Goal: Task Accomplishment & Management: Complete application form

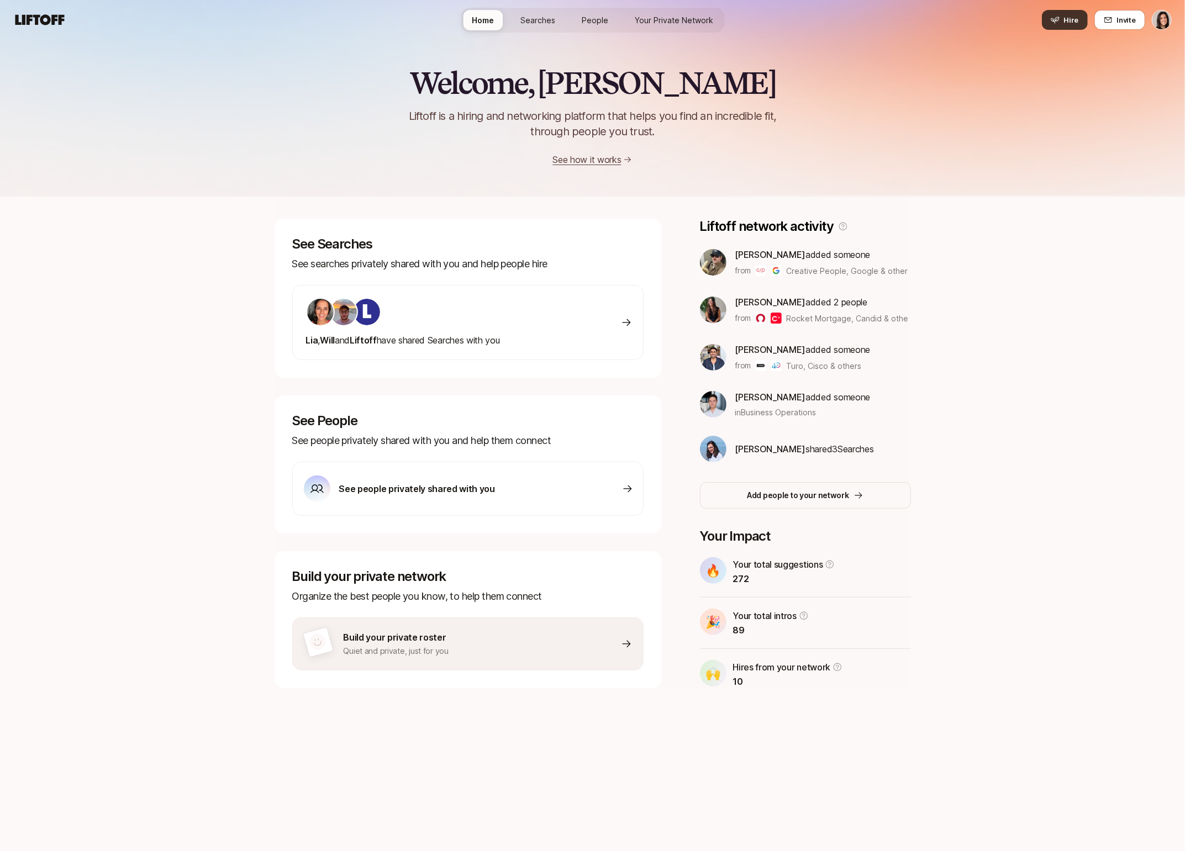
click at [1068, 19] on span "Hire" at bounding box center [1071, 19] width 15 height 11
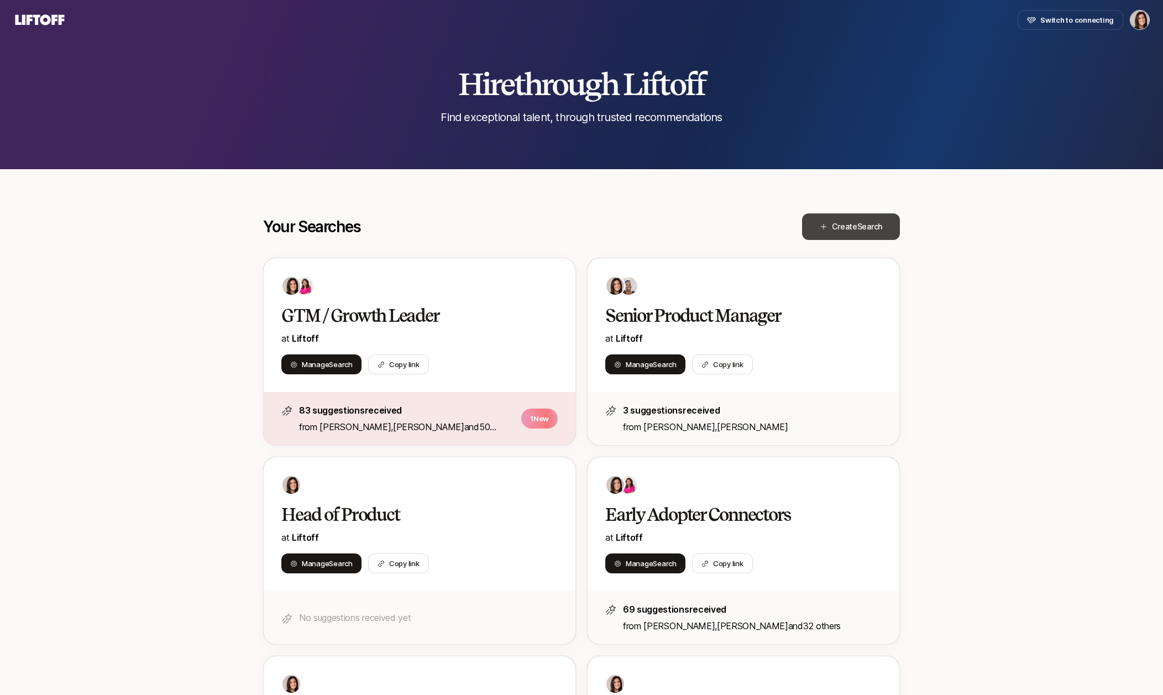
click at [857, 229] on span "Search" at bounding box center [869, 226] width 25 height 9
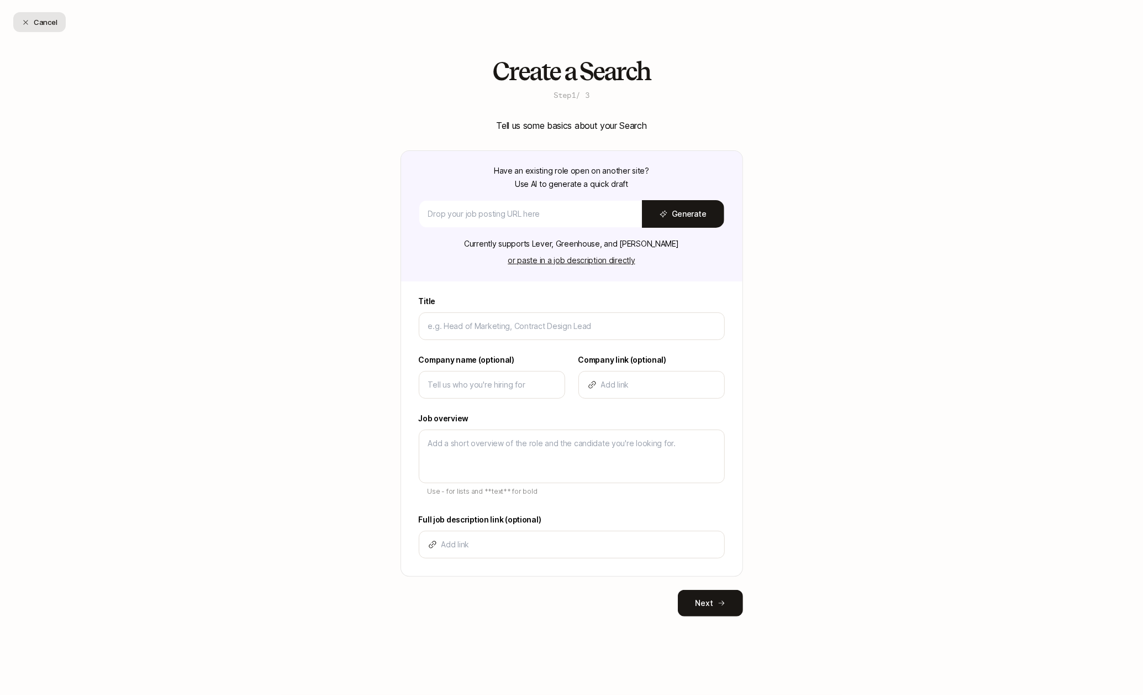
click at [53, 22] on button "Cancel" at bounding box center [39, 22] width 52 height 20
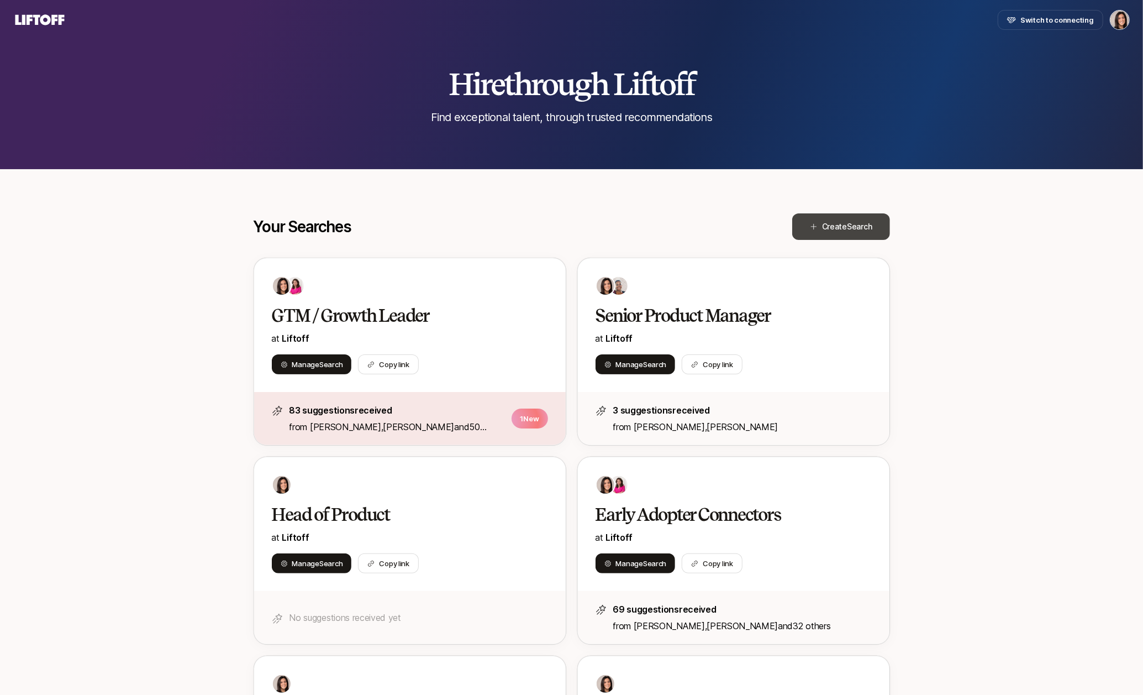
click at [847, 222] on span "Search" at bounding box center [859, 226] width 25 height 9
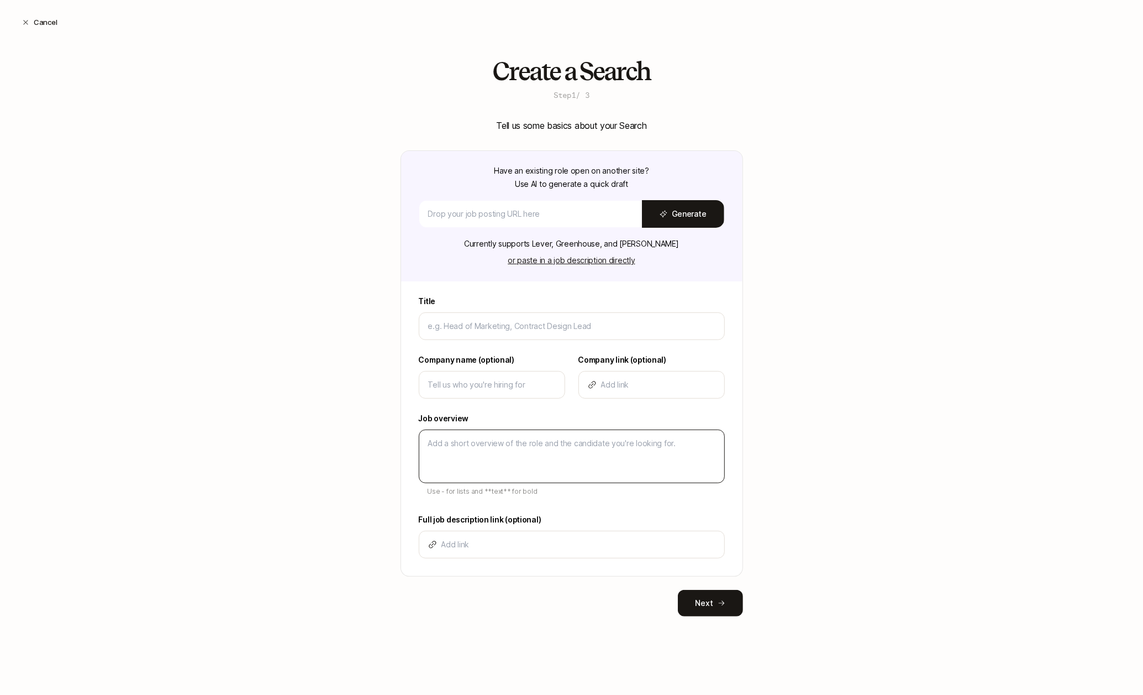
type textarea "x"
type input "S"
type textarea "x"
type input "Se"
type textarea "x"
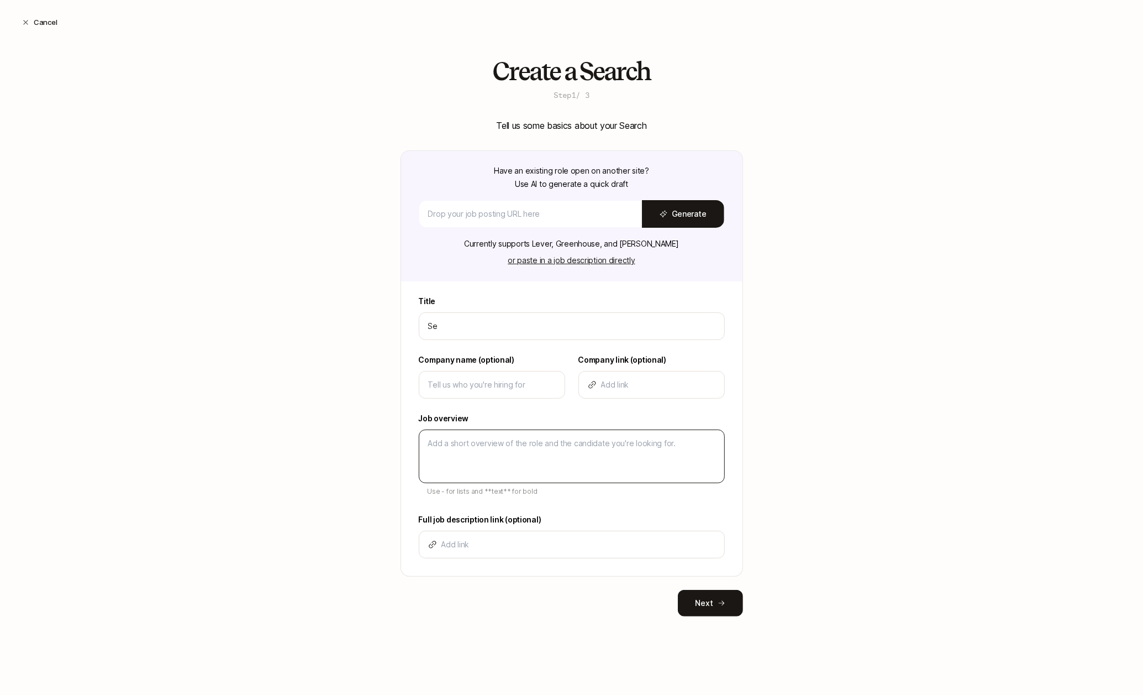
type input "Sen"
type textarea "x"
type input "Seni"
type textarea "x"
type input "Senio"
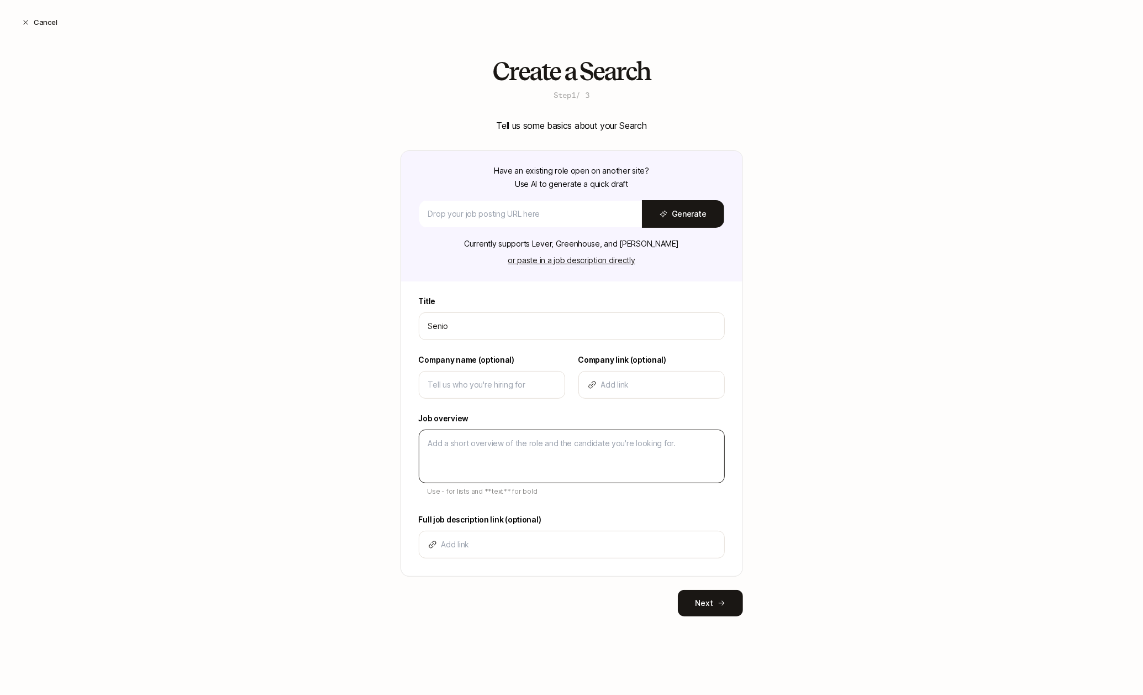
type textarea "x"
type input "Senior"
type textarea "x"
type input "Senior"
type textarea "x"
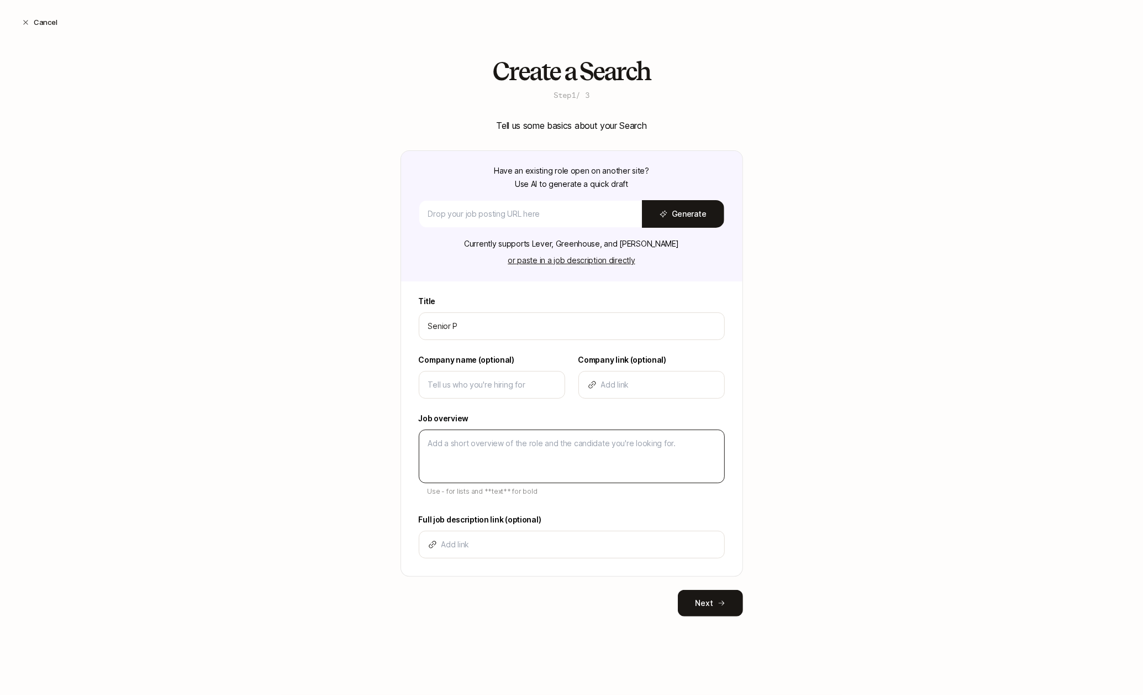
type input "Senior Pr"
type textarea "x"
type input "Senior Pro"
type textarea "x"
type input "Senior Prod"
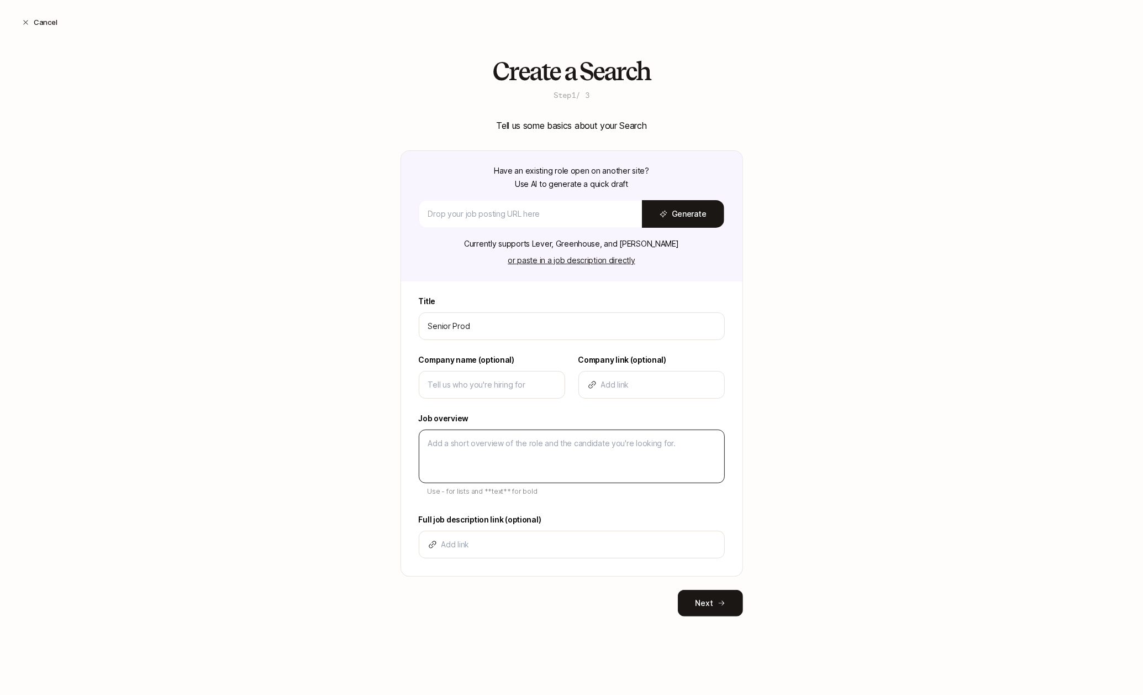
type textarea "x"
type input "Senior Produ"
type textarea "x"
type input "Senior Produc"
type textarea "x"
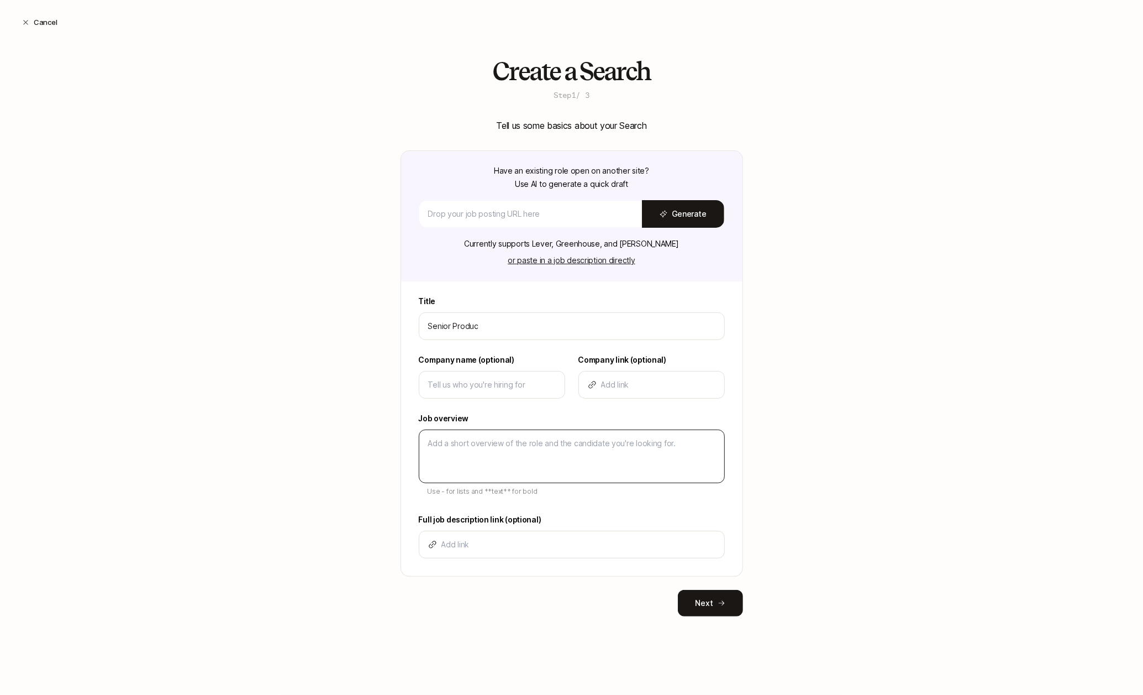
type input "Senior Produc"
type textarea "x"
type input "Senior Produc t"
type textarea "x"
type input "Senior Produc"
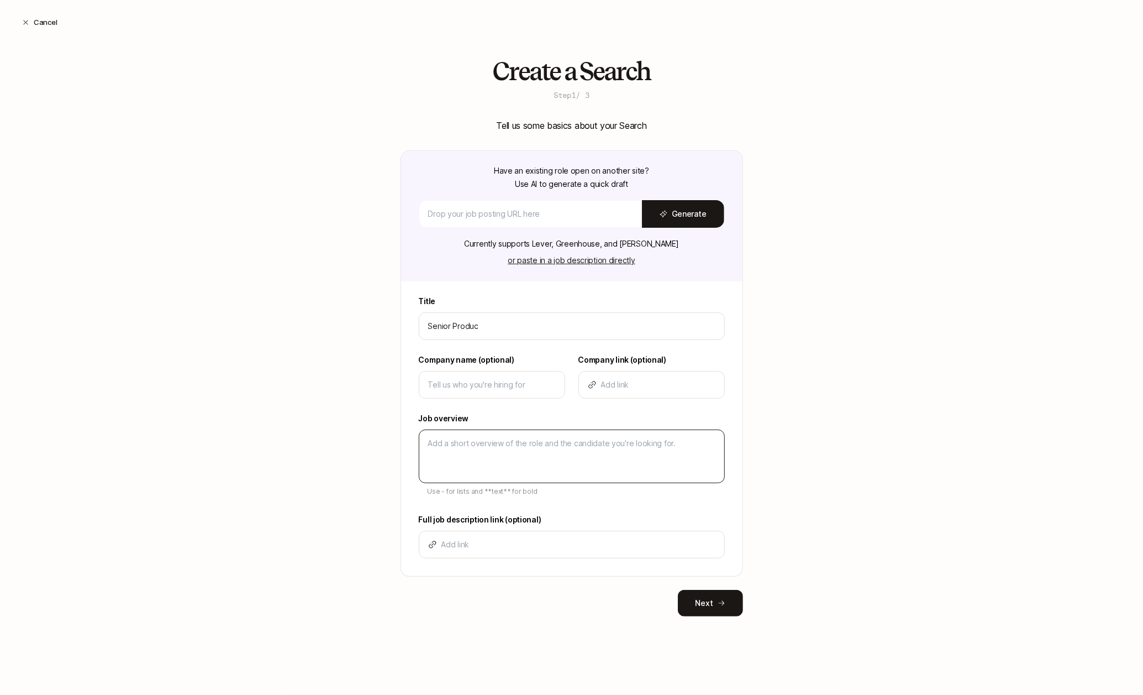
type textarea "x"
type input "Senior Produc"
type textarea "x"
type input "Senior Product"
type textarea "x"
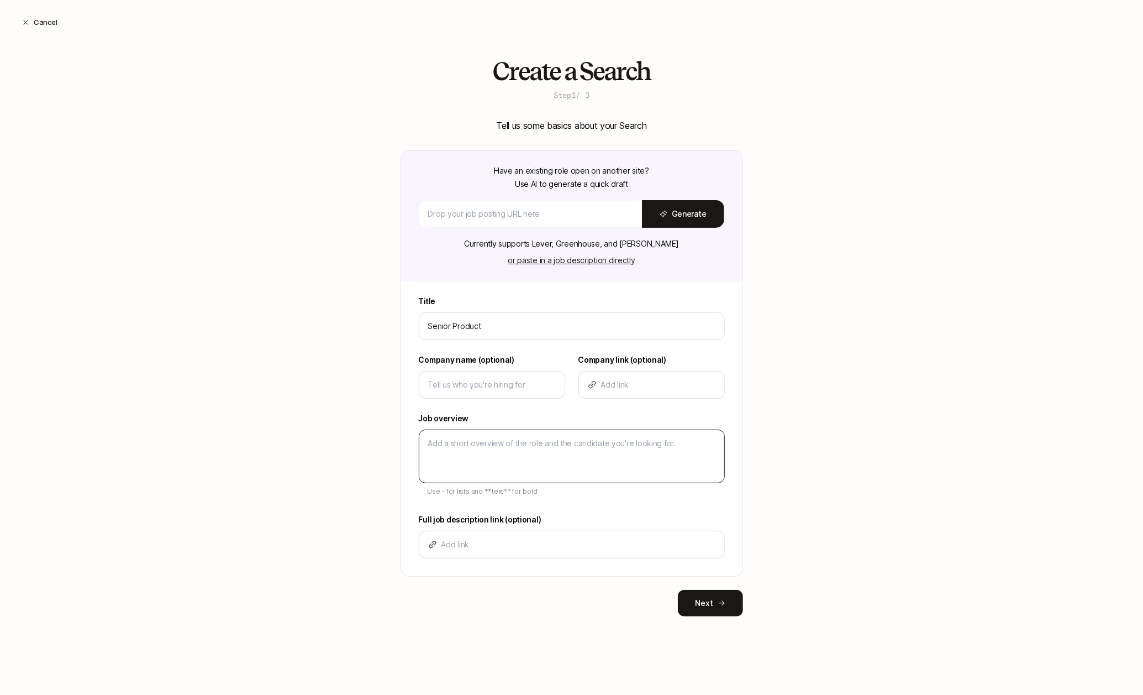
type input "Senior Product"
type textarea "x"
type input "Senior Product D"
type textarea "x"
type input "Senior Product De"
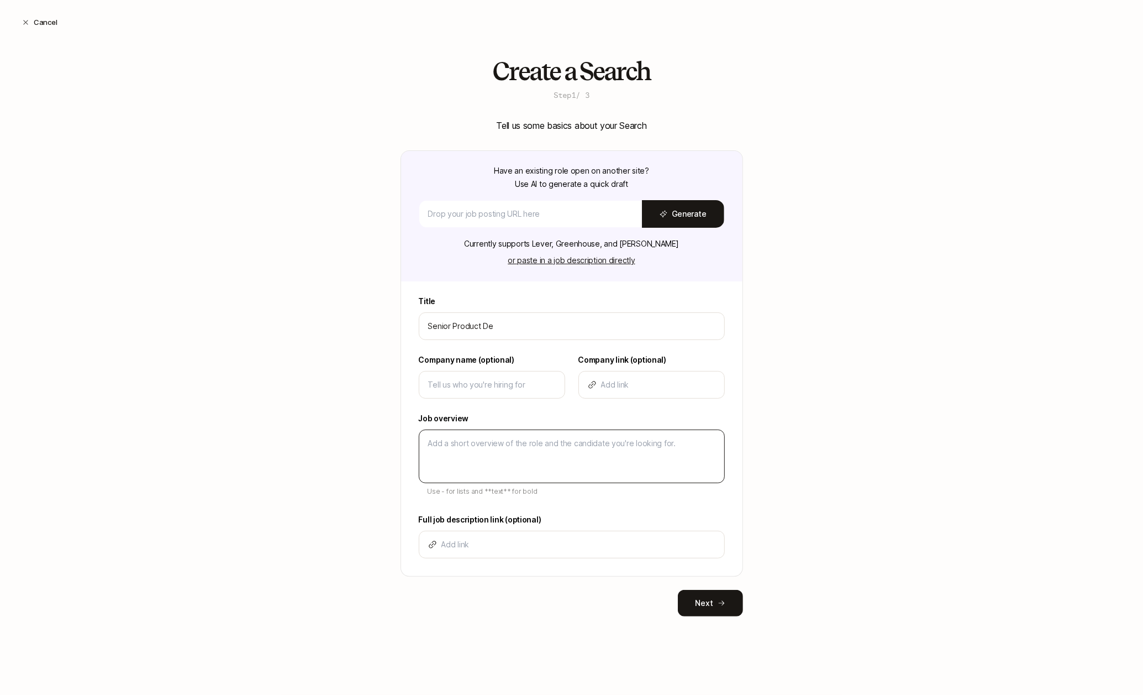
type textarea "x"
type input "Senior Product Des"
type textarea "x"
type input "Senior Product Desi"
type textarea "x"
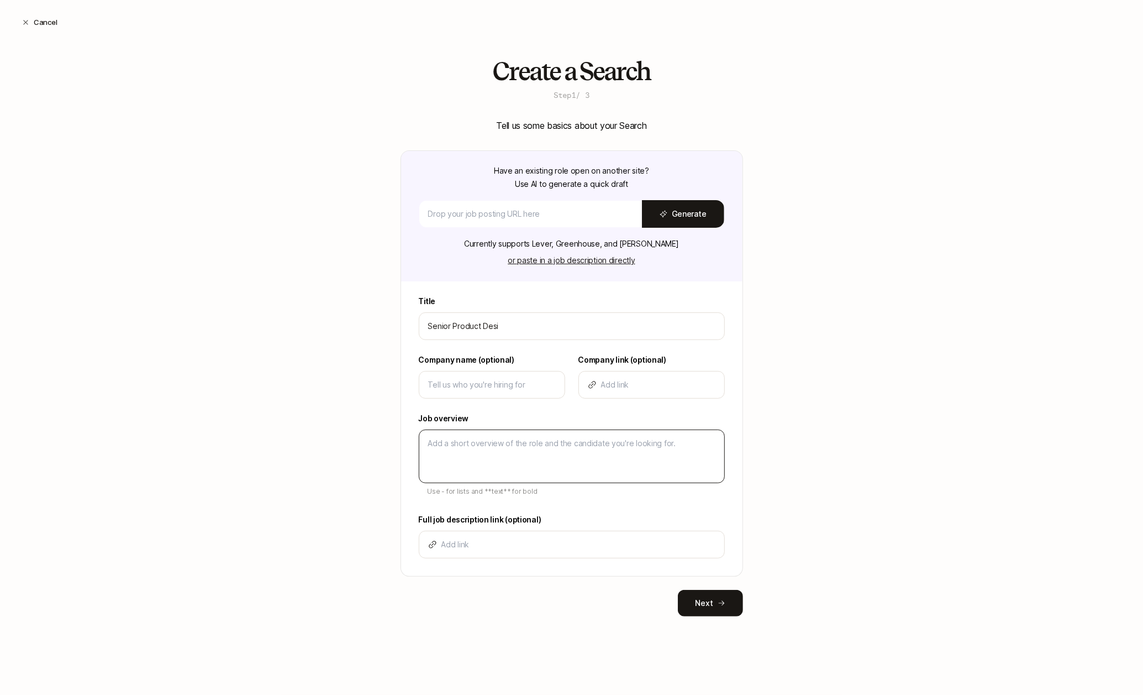
type input "Senior Product Desig"
type textarea "x"
type input "Senior Product Design"
type textarea "x"
type input "Senior Product Designe"
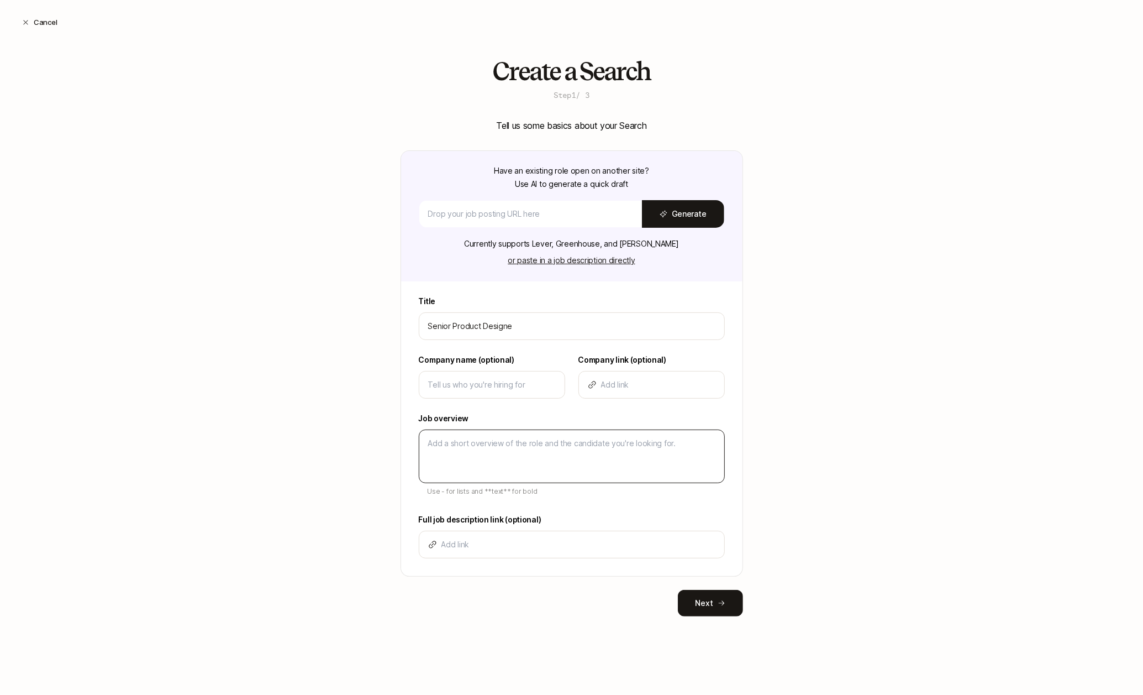
type textarea "x"
type input "Senior Product Designer"
click at [451, 387] on input at bounding box center [492, 384] width 128 height 13
type textarea "x"
type input "L"
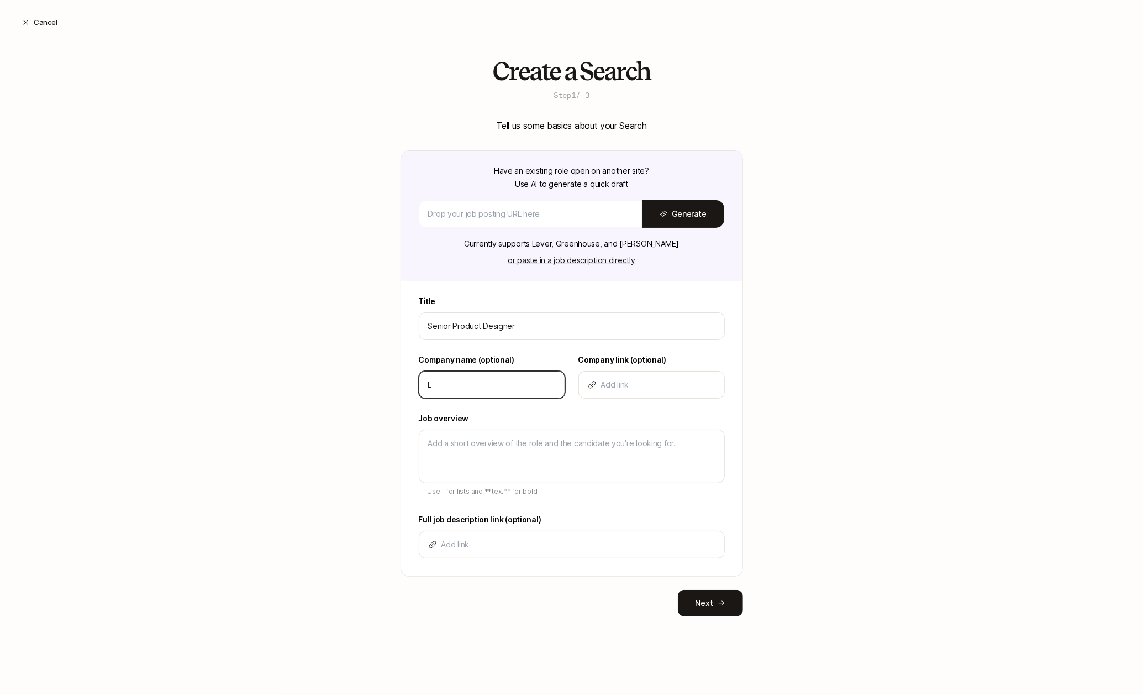
type textarea "x"
type input "Li"
type textarea "x"
type input "Lif"
type textarea "x"
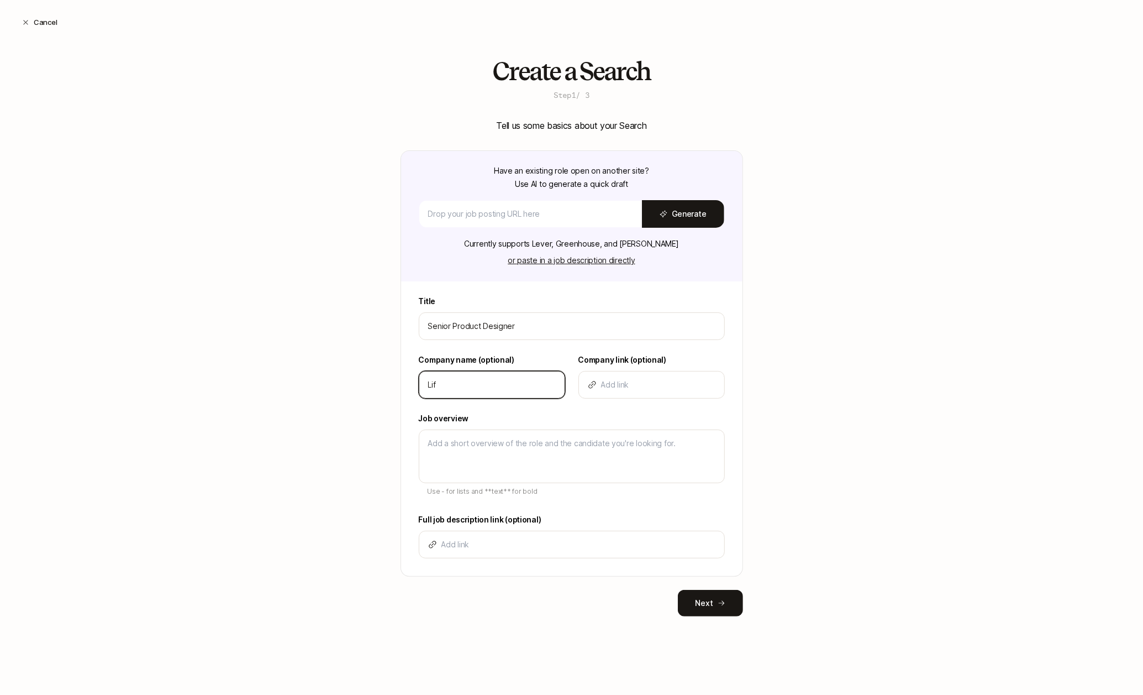
type input "Lift"
type textarea "x"
type input "[PERSON_NAME]"
type textarea "x"
type input "Liftof"
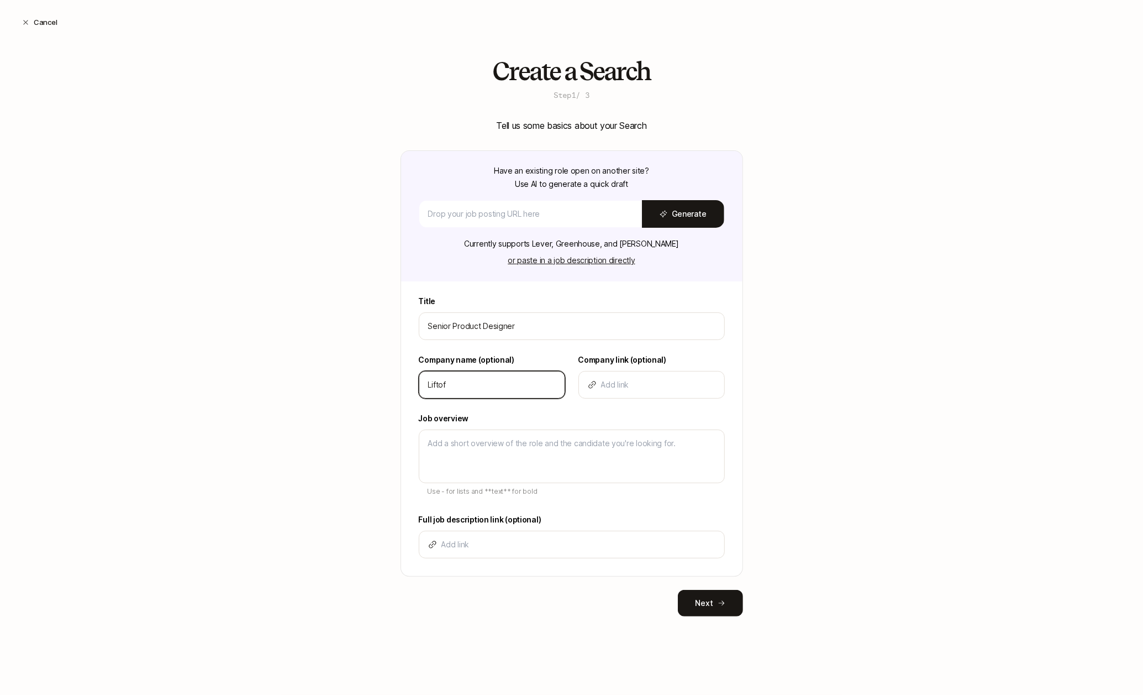
type textarea "x"
type input "Liftoff"
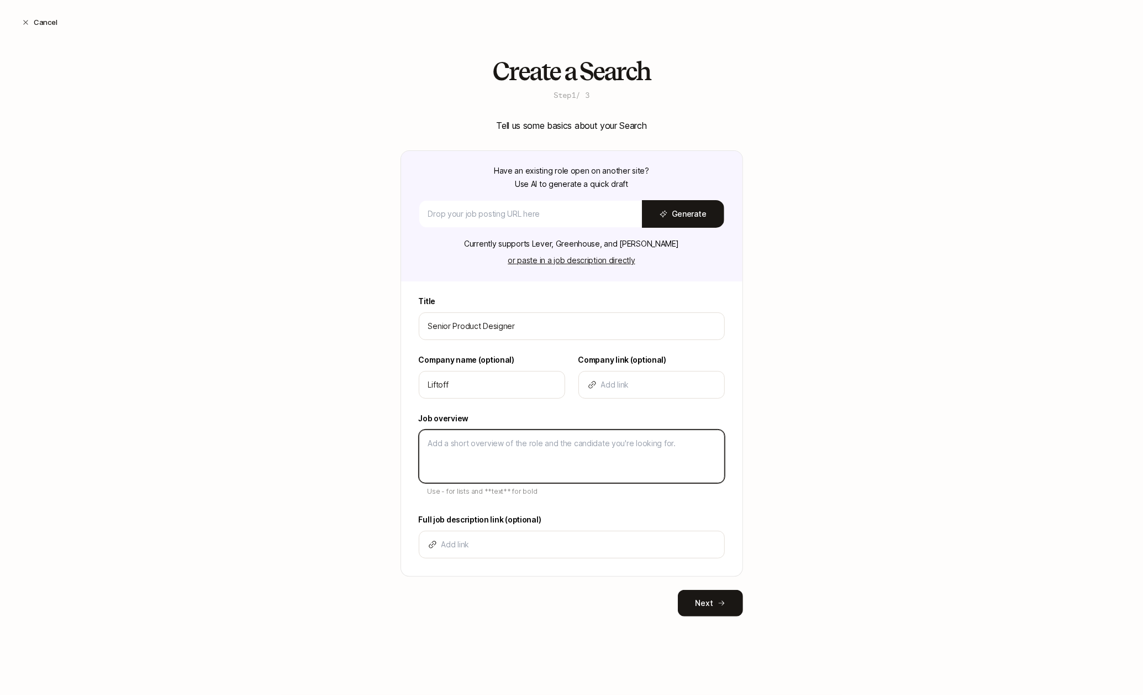
click at [491, 435] on textarea at bounding box center [572, 456] width 306 height 54
type textarea "x"
type textarea "D"
type textarea "x"
type textarea "De"
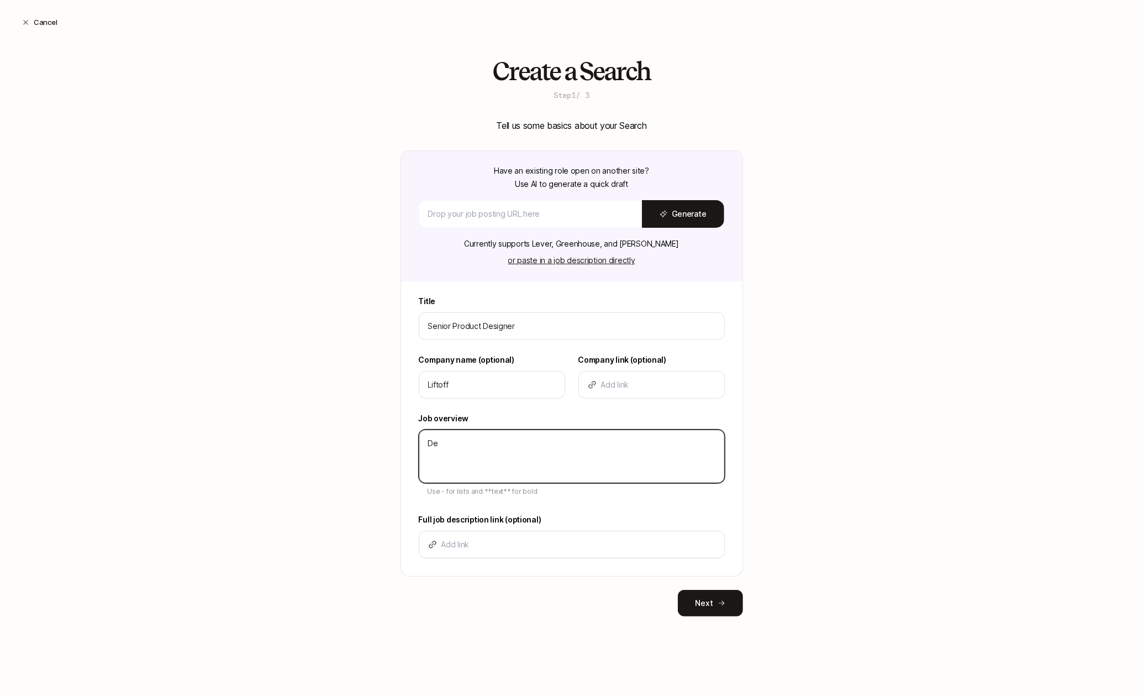
type textarea "x"
type textarea "Des"
type textarea "x"
type textarea "Desc"
type textarea "x"
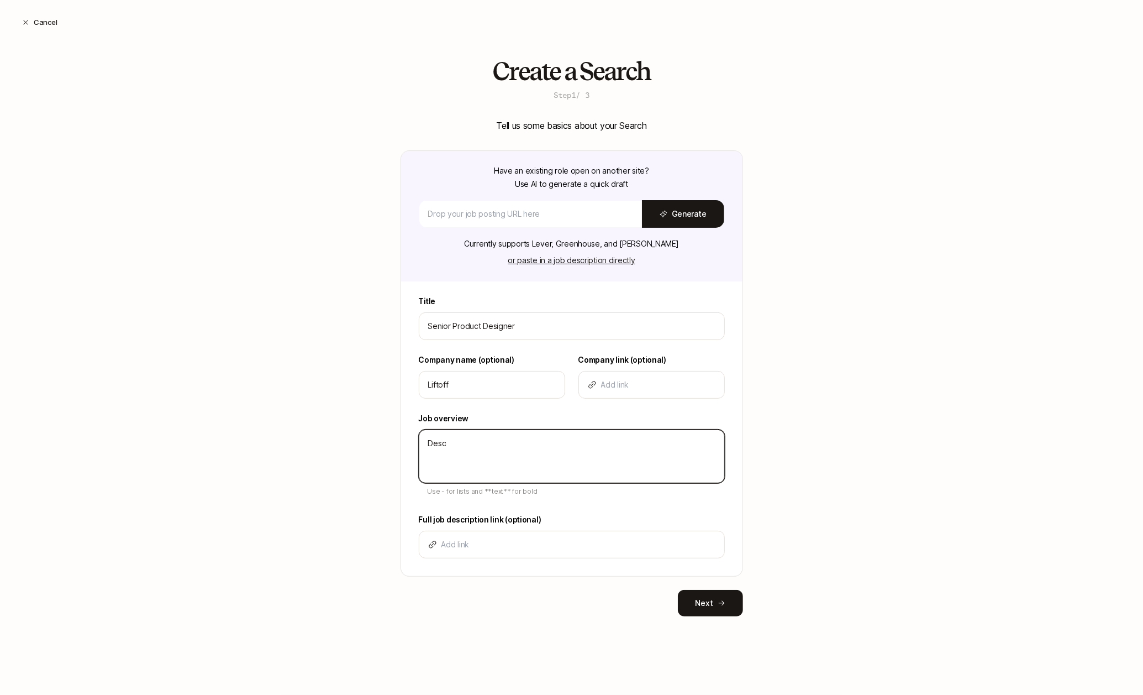
type textarea "Descr"
type textarea "x"
type textarea "Descri"
type textarea "x"
type textarea "Descrip"
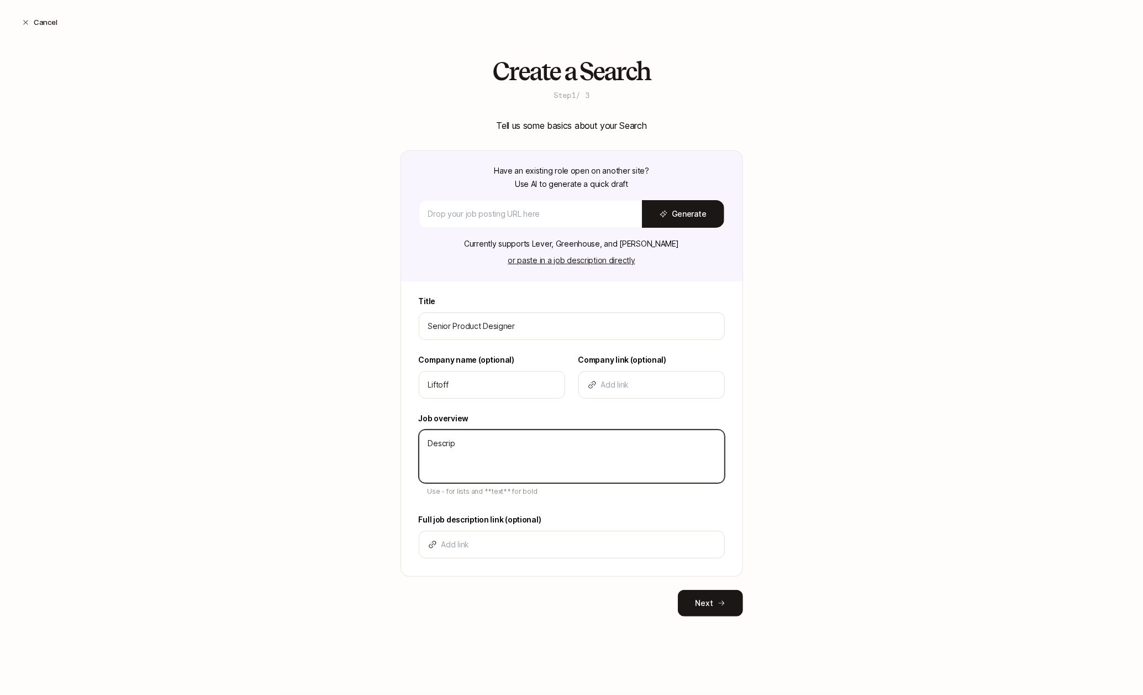
type textarea "x"
type textarea "Descript"
type textarea "x"
type textarea "Descripti"
type textarea "x"
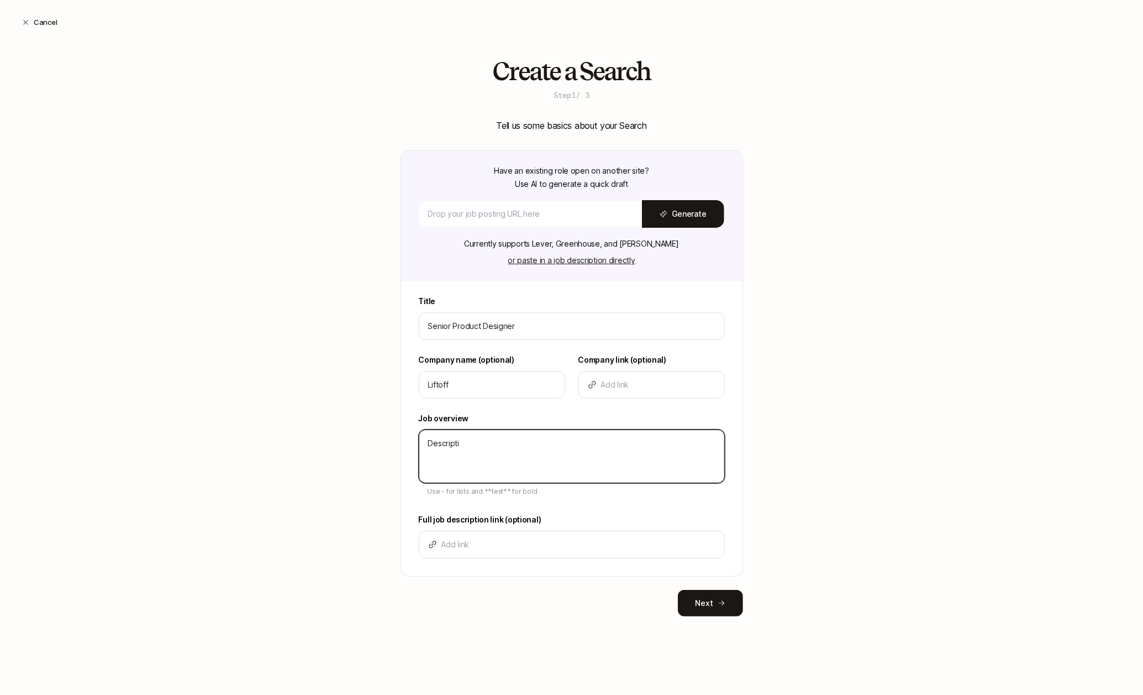
type textarea "Descriptio"
type textarea "x"
type textarea "Description"
type textarea "x"
type textarea "Description"
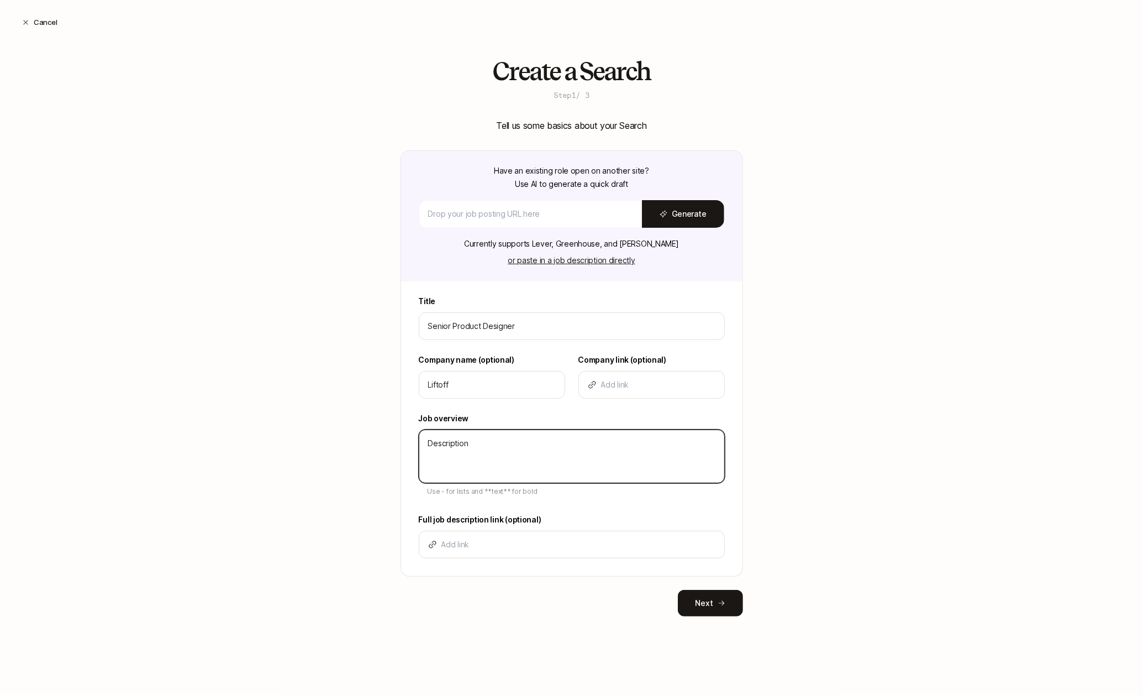
type textarea "x"
type textarea "Description"
type textarea "x"
type textarea "Description"
type textarea "x"
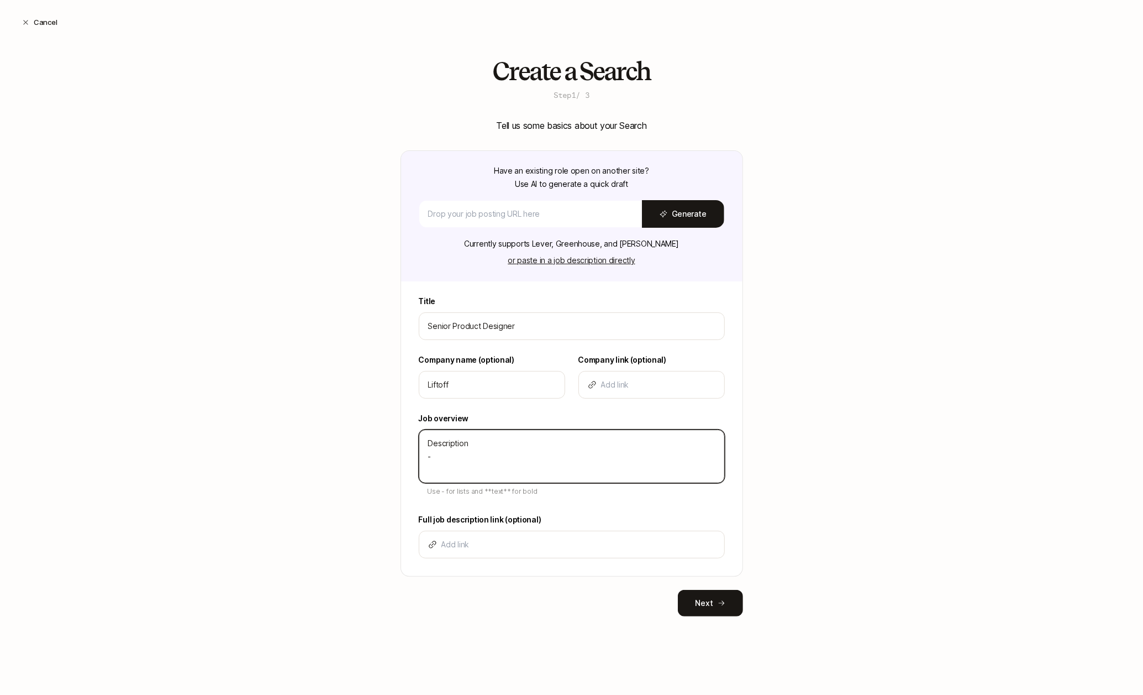
type textarea "Description -"
type textarea "x"
type textarea "Description - b"
type textarea "x"
type textarea "Description - bu"
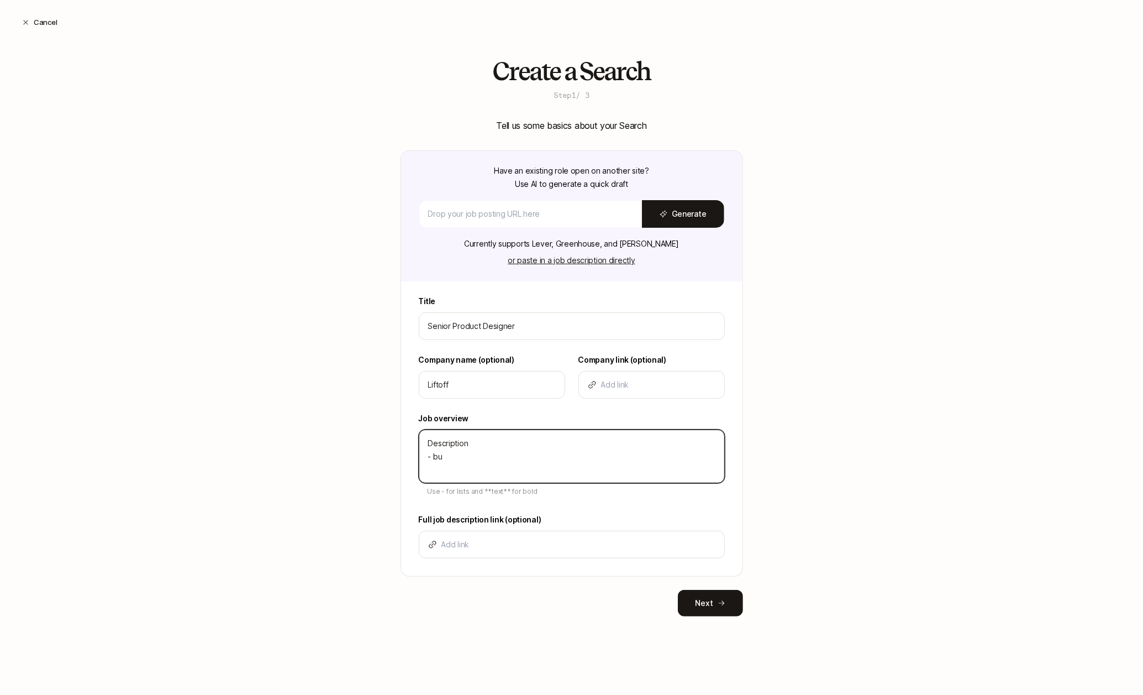
type textarea "x"
type textarea "Description - bul"
type textarea "x"
type textarea "Description - bull"
type textarea "x"
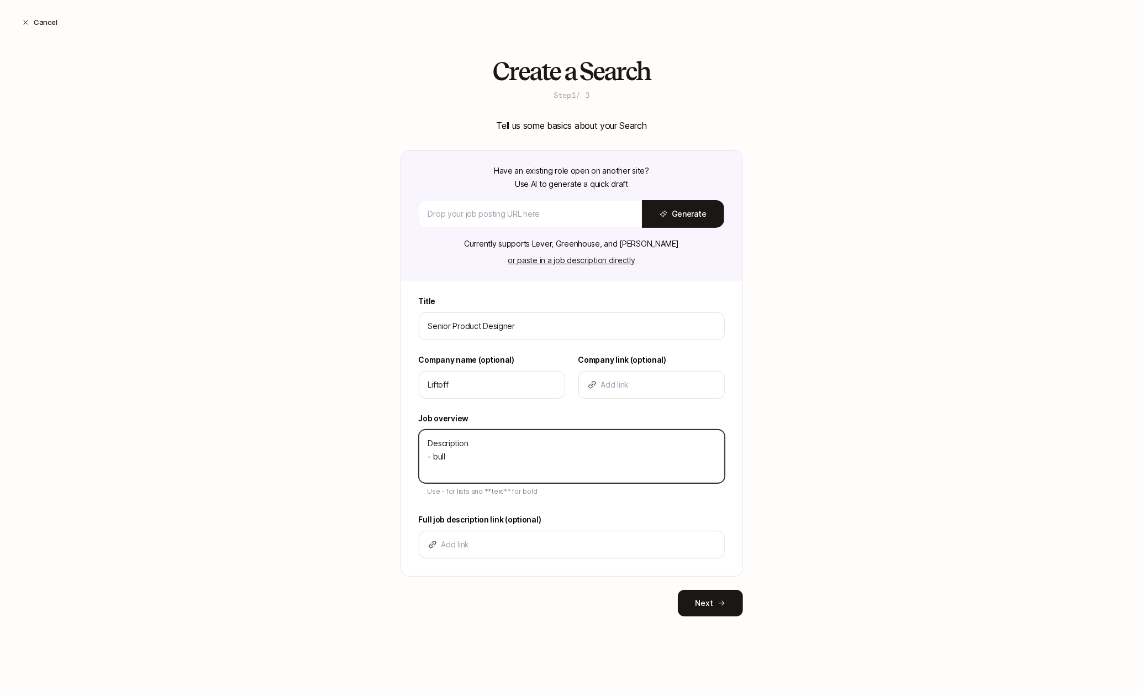
type textarea "Description - bulle"
type textarea "x"
type textarea "Description - bullet"
type textarea "x"
type textarea "Description - bullet"
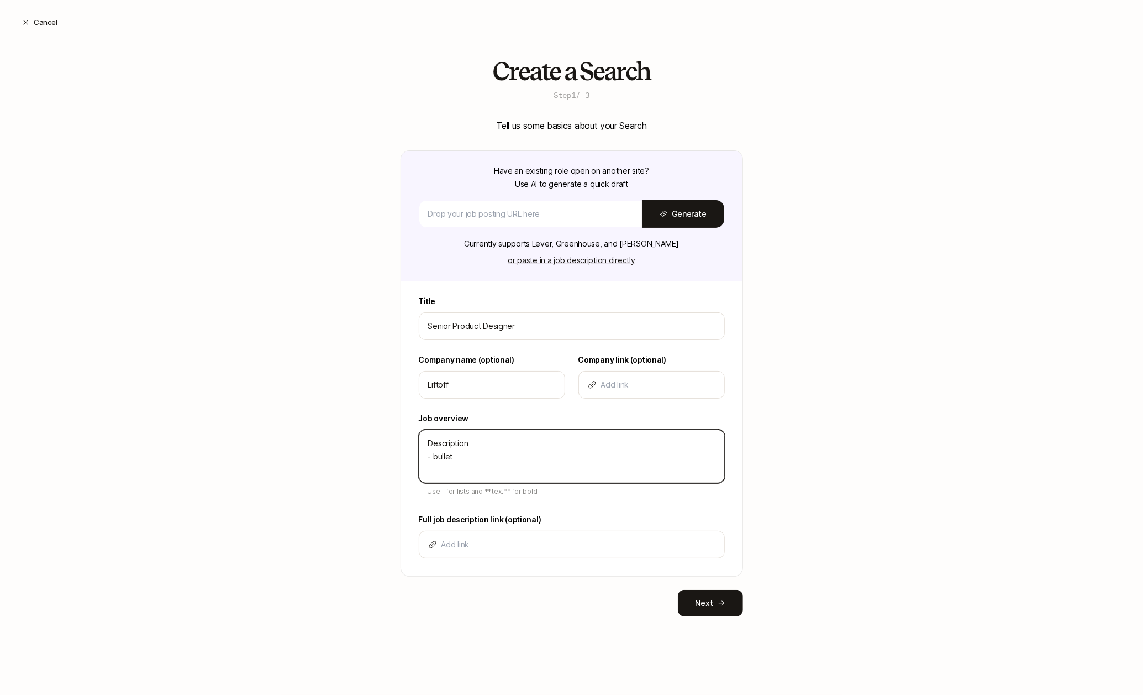
type textarea "x"
type textarea "Description - bullet -"
type textarea "x"
type textarea "Description - bullet -"
type textarea "x"
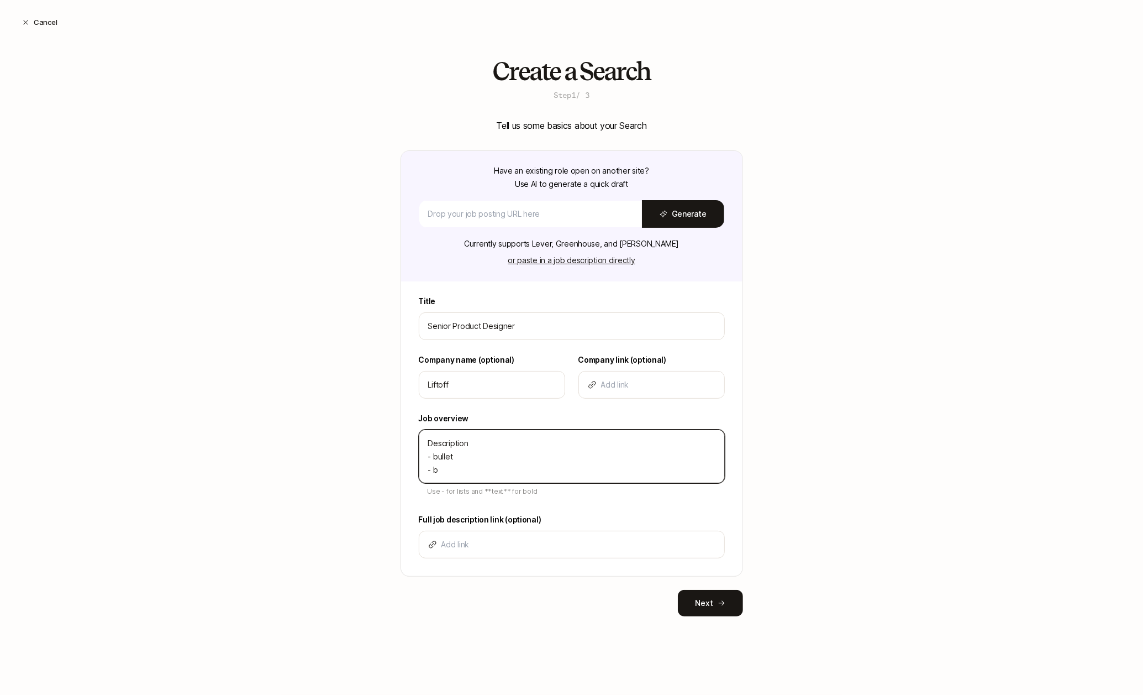
type textarea "Description - bullet - bu"
type textarea "x"
type textarea "Description - bullet - bul"
type textarea "x"
type textarea "Description - bullet - bull"
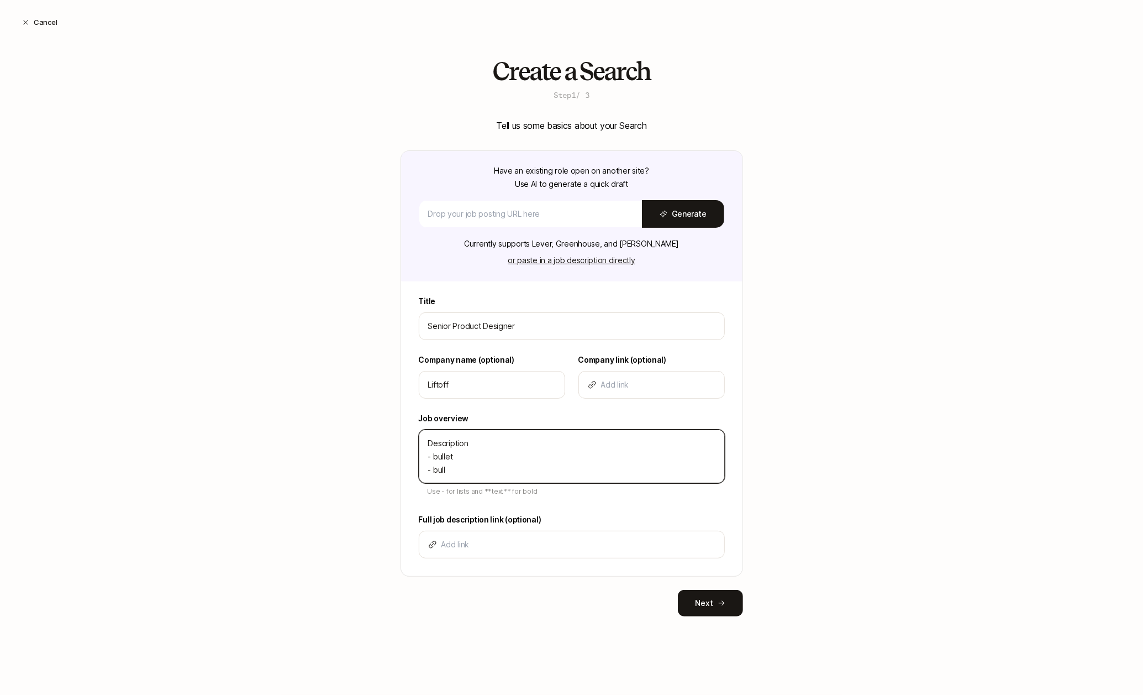
type textarea "x"
type textarea "Description - bullet - bulle"
type textarea "x"
type textarea "Description - bullet - bullet"
type textarea "x"
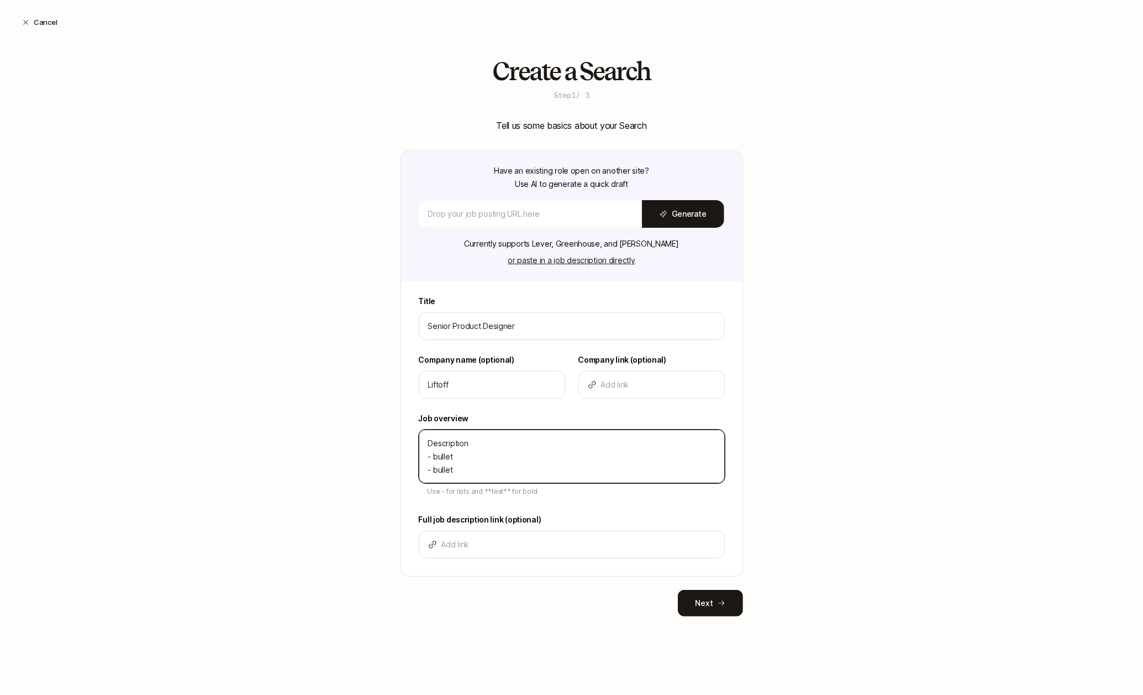
type textarea "Description - bullet - bullet"
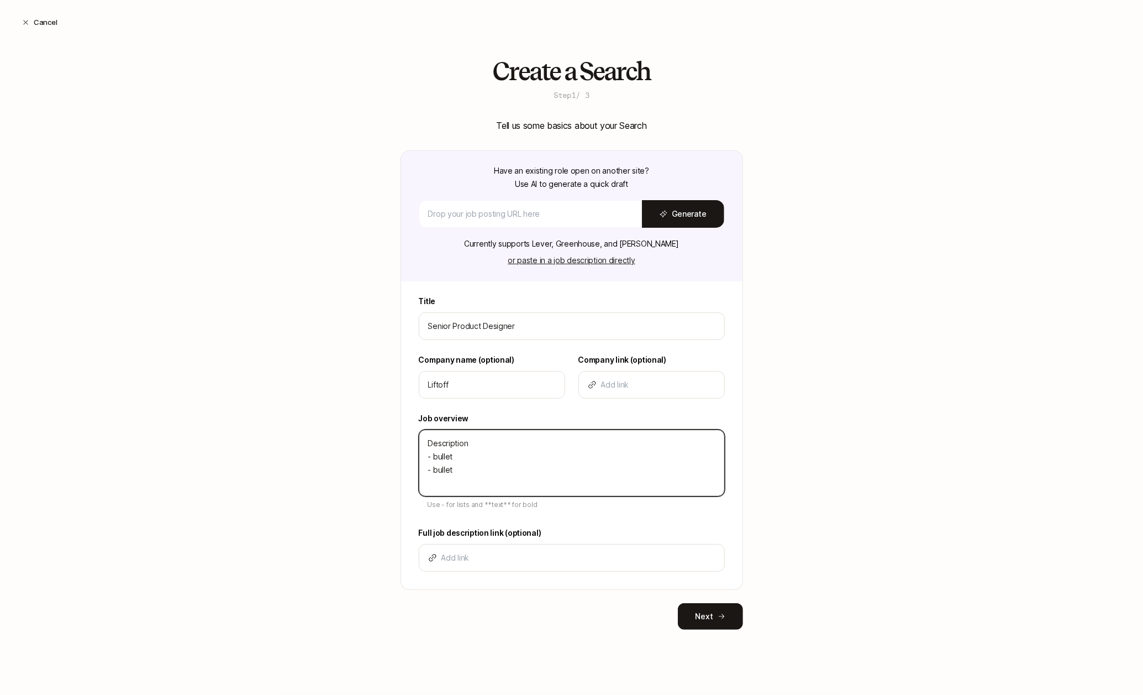
type textarea "x"
type textarea "Description - bullet - bullet -"
type textarea "x"
type textarea "Description - bullet - bullet -"
type textarea "x"
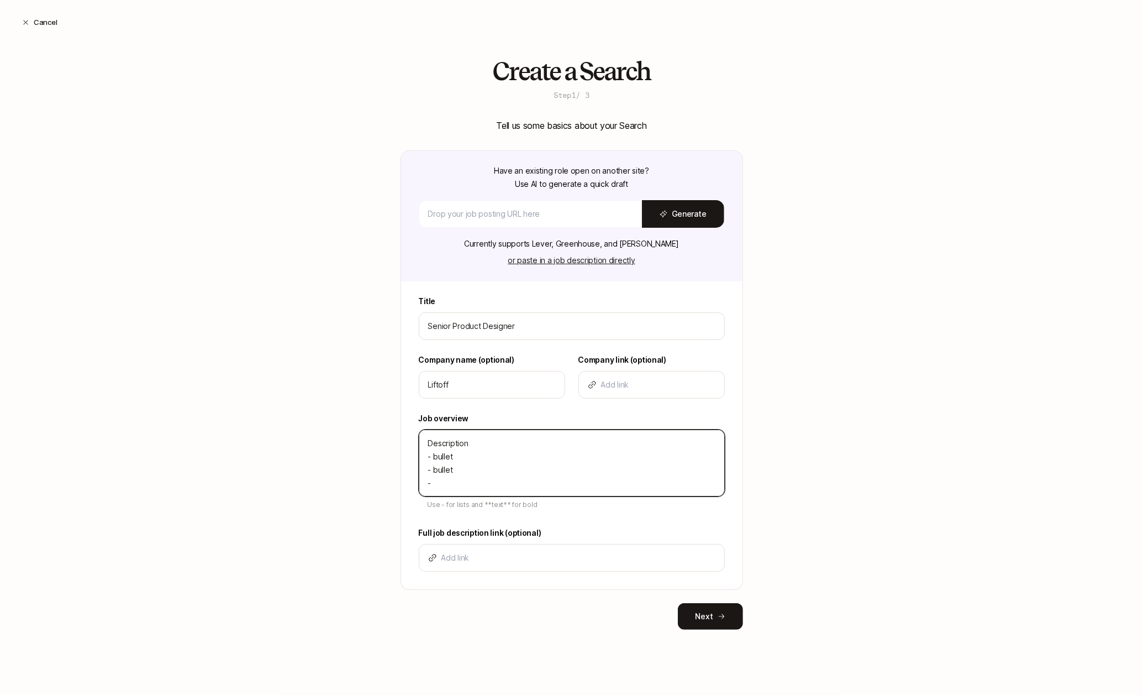
type textarea "Description - bullet - bullet - b"
type textarea "x"
type textarea "Description - bullet - bullet - bu"
type textarea "x"
type textarea "Description - bullet - bullet - bul"
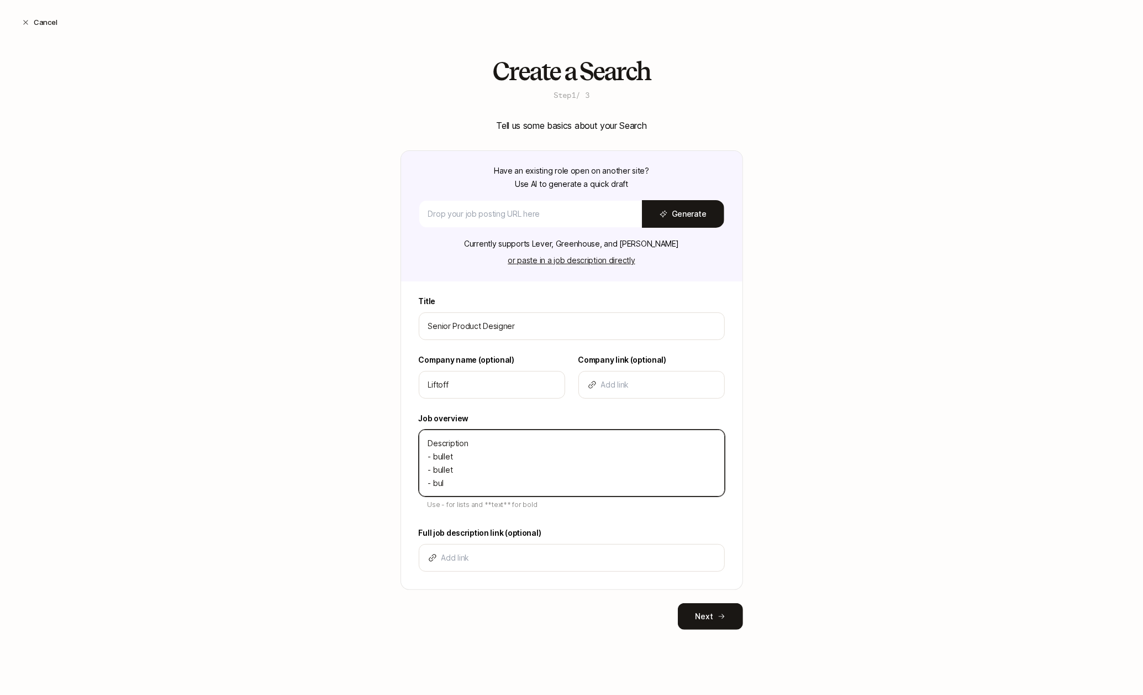
type textarea "x"
type textarea "Description - bullet - bullet - bull"
type textarea "x"
type textarea "Description - bullet - bullet - bulle"
type textarea "x"
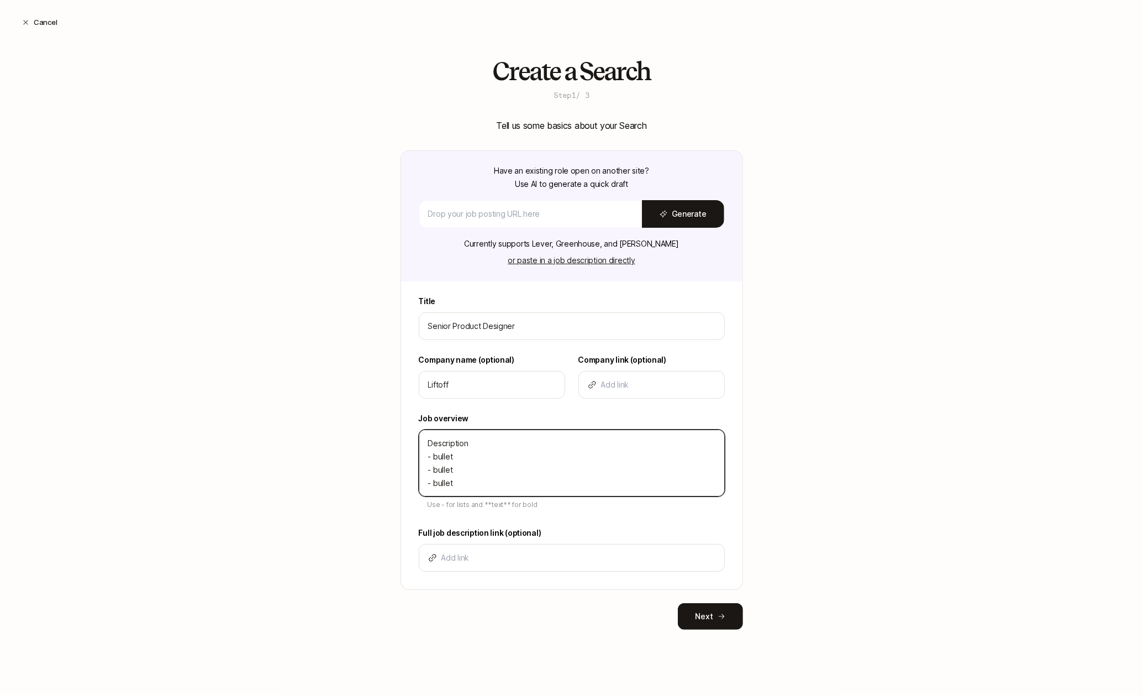
type textarea "Description - bullet - bullet - bullet"
click at [378, 482] on div "Create a Search Step 1 / 3 Tell us some basics about your Search Have an existi…" at bounding box center [571, 360] width 1143 height 607
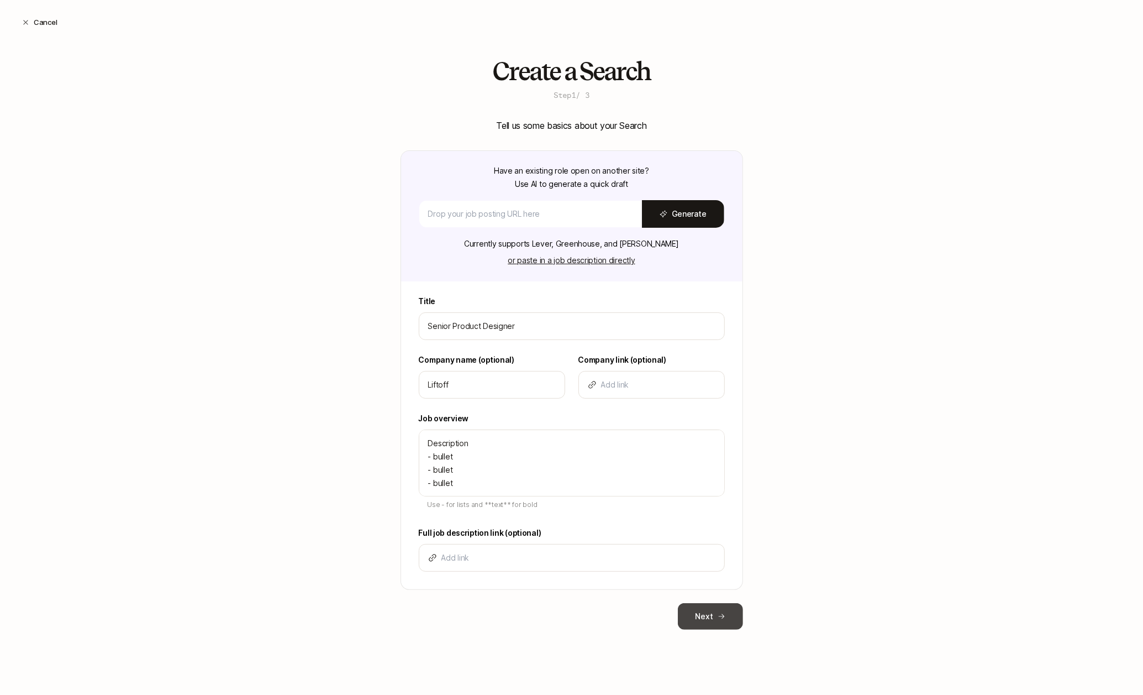
click at [715, 618] on button "Next" at bounding box center [710, 616] width 65 height 27
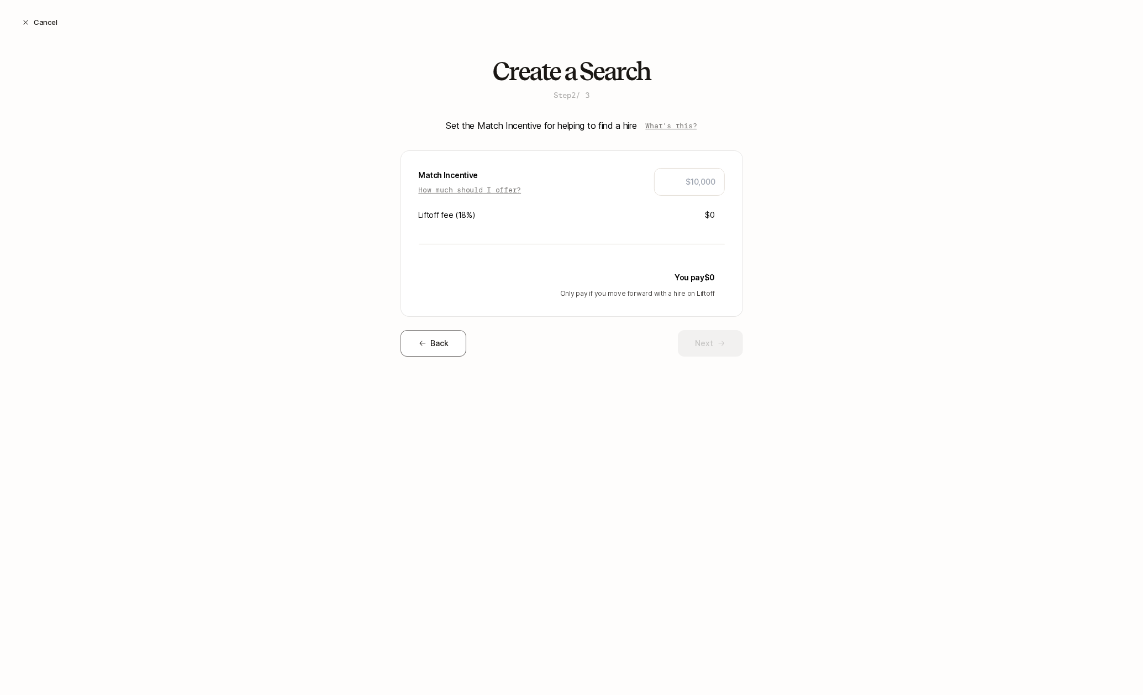
click at [438, 183] on div "Match Incentive How much should I offer?" at bounding box center [470, 182] width 103 height 27
click at [444, 187] on p "How much should I offer?" at bounding box center [470, 189] width 103 height 11
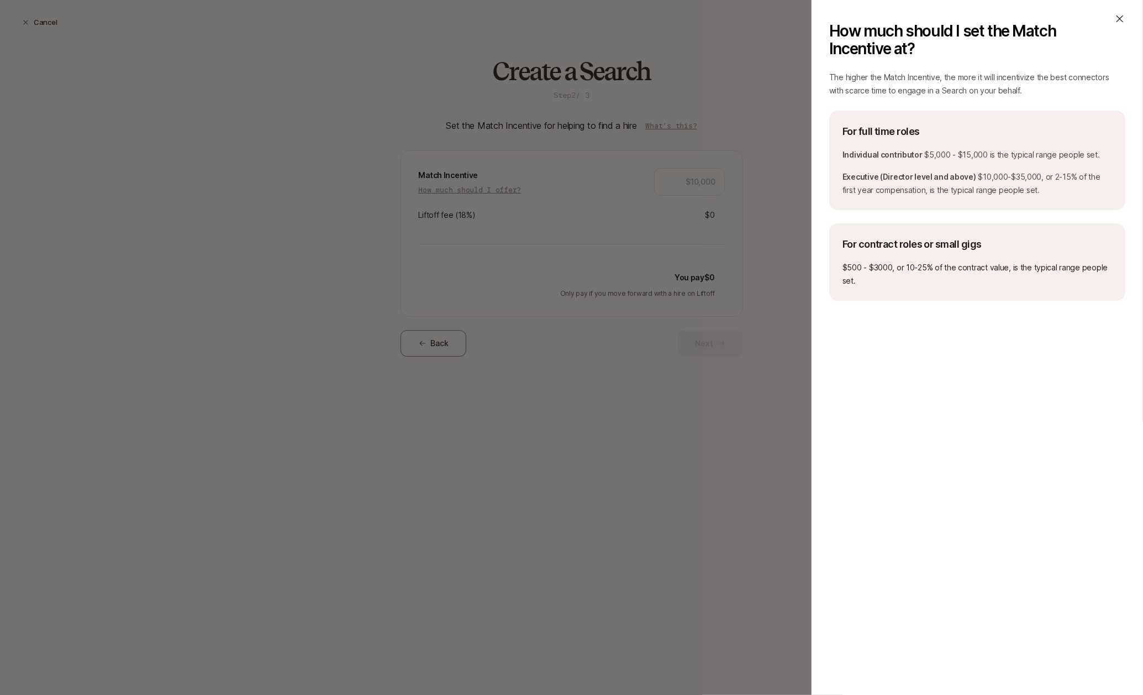
click at [1123, 18] on icon at bounding box center [1119, 18] width 11 height 11
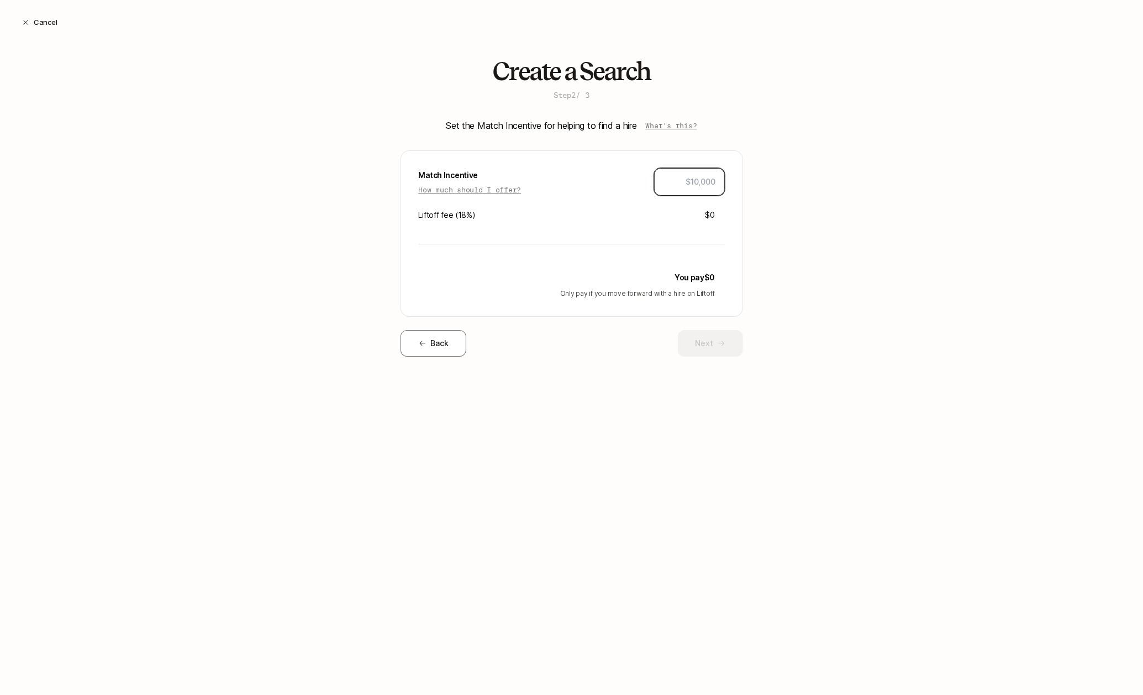
click at [682, 185] on input "text" at bounding box center [690, 181] width 52 height 13
type input "$8,000"
click at [822, 199] on div "Create a Search Step 2 / 3 Set the Match Incentive for helping to find a hire W…" at bounding box center [571, 224] width 1143 height 334
click at [708, 339] on button "Next" at bounding box center [710, 343] width 65 height 27
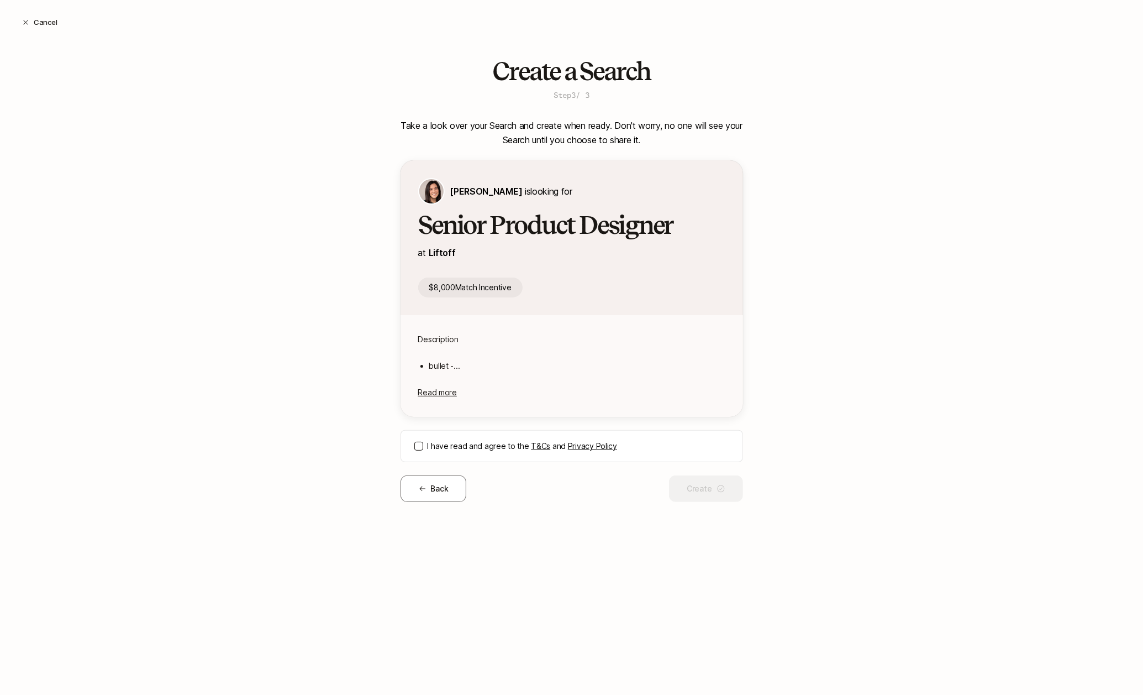
click at [418, 446] on button "I have read and agree to the T&Cs and Privacy Policy" at bounding box center [418, 445] width 9 height 9
click at [721, 498] on button "Create" at bounding box center [705, 488] width 73 height 27
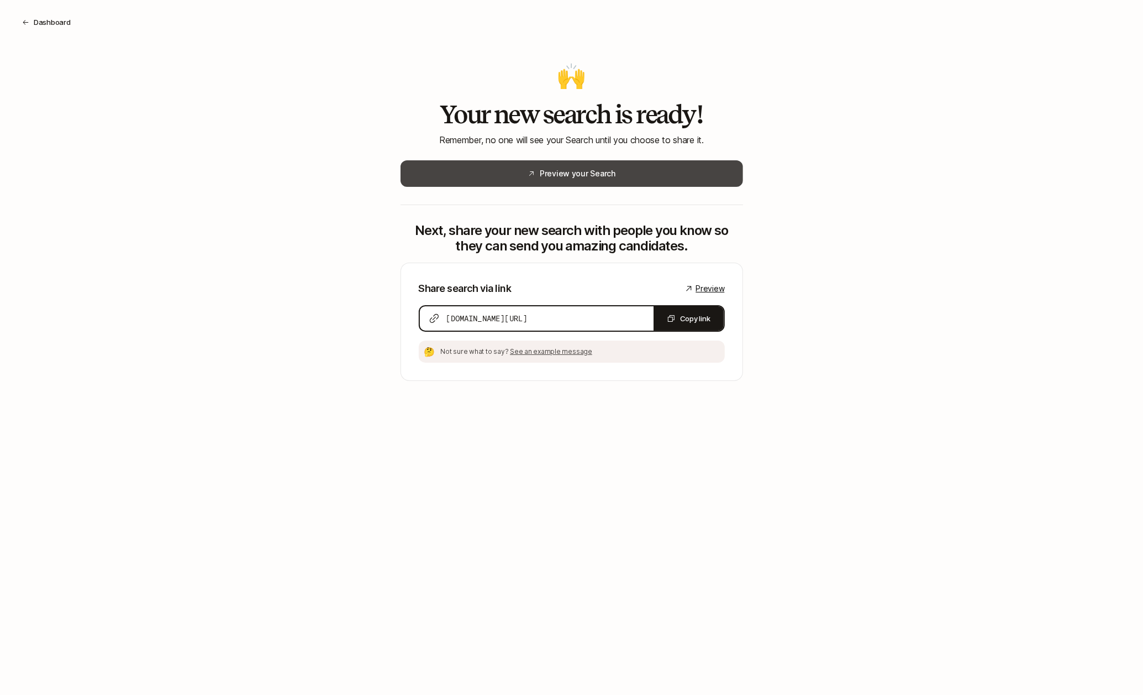
click at [640, 182] on button "Preview your Search" at bounding box center [572, 173] width 343 height 27
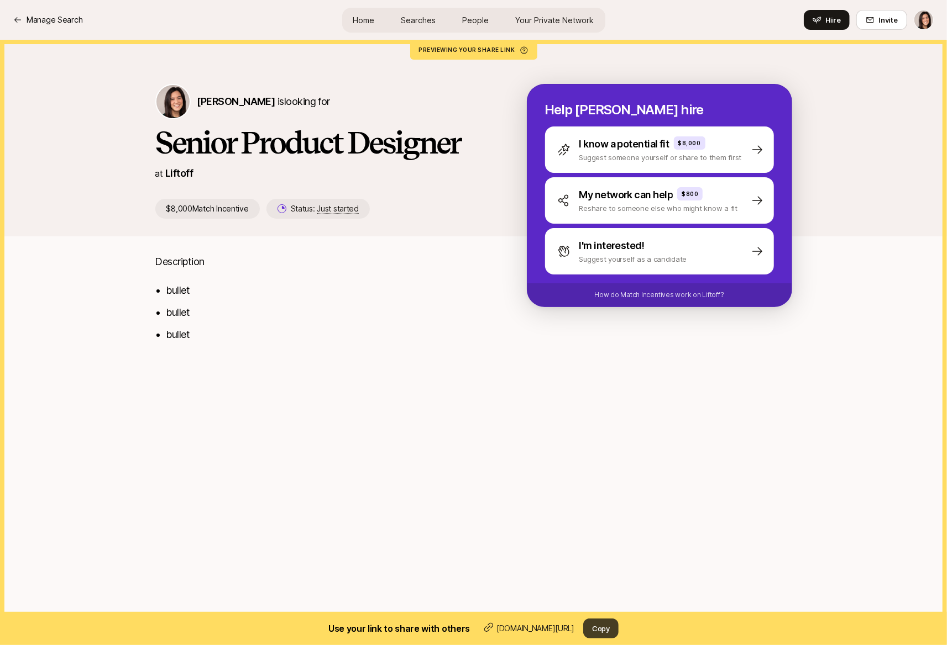
click at [604, 624] on button "Copy" at bounding box center [600, 629] width 35 height 20
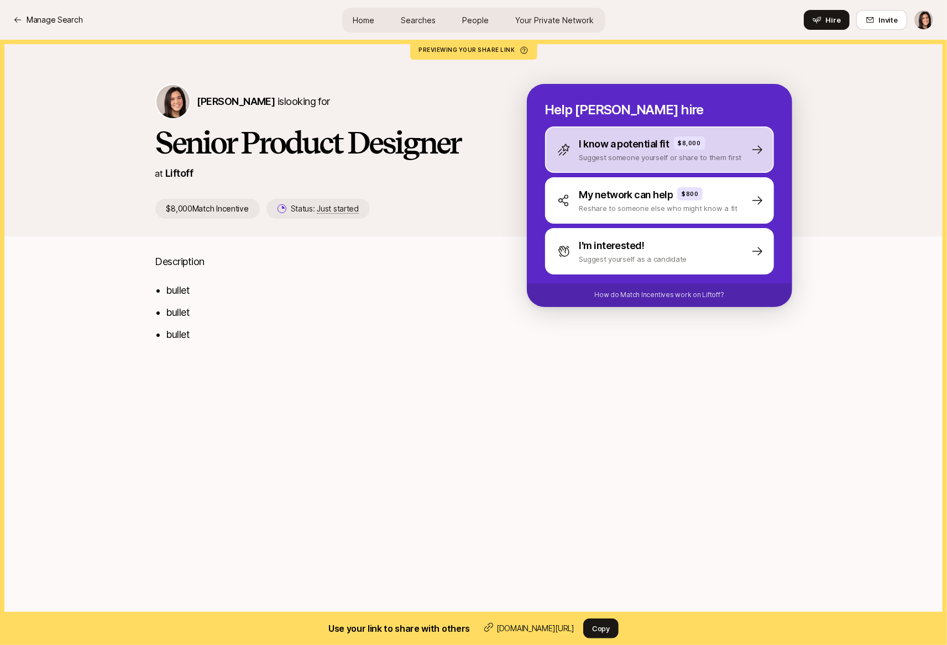
click at [575, 167] on div "I know a potential fit $8,000 Suggest someone yourself or share to them first" at bounding box center [659, 150] width 229 height 46
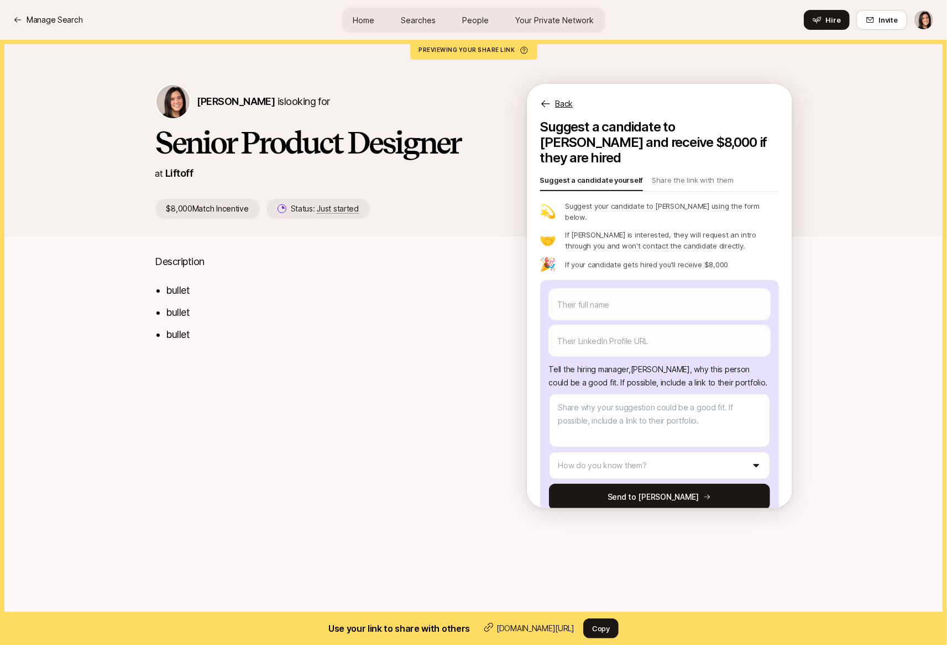
click at [564, 104] on p "Back" at bounding box center [564, 103] width 18 height 13
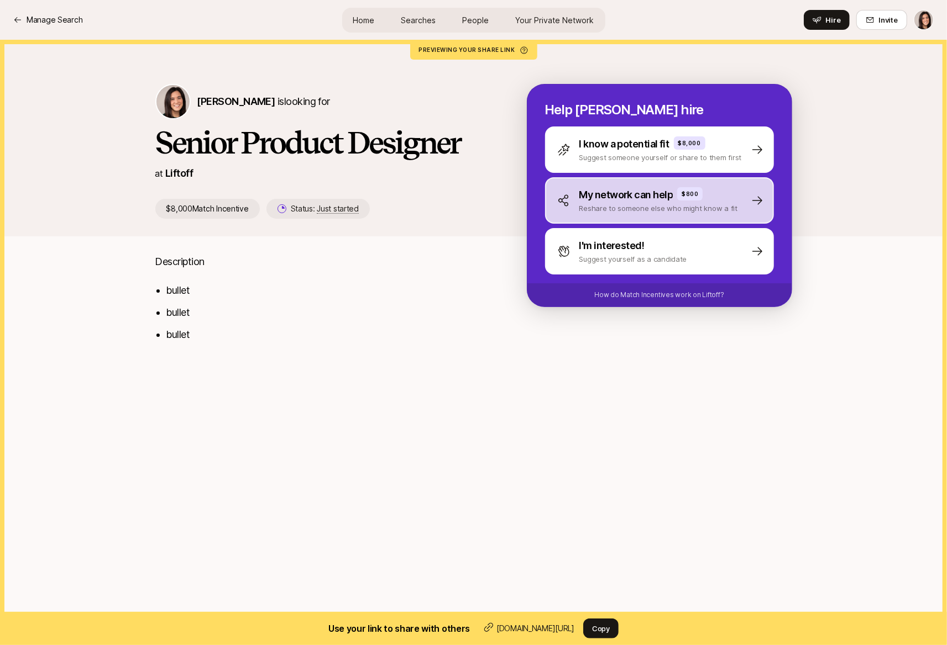
click at [612, 216] on div "My network can help $800 Reshare to someone else who might know a fit" at bounding box center [659, 200] width 229 height 46
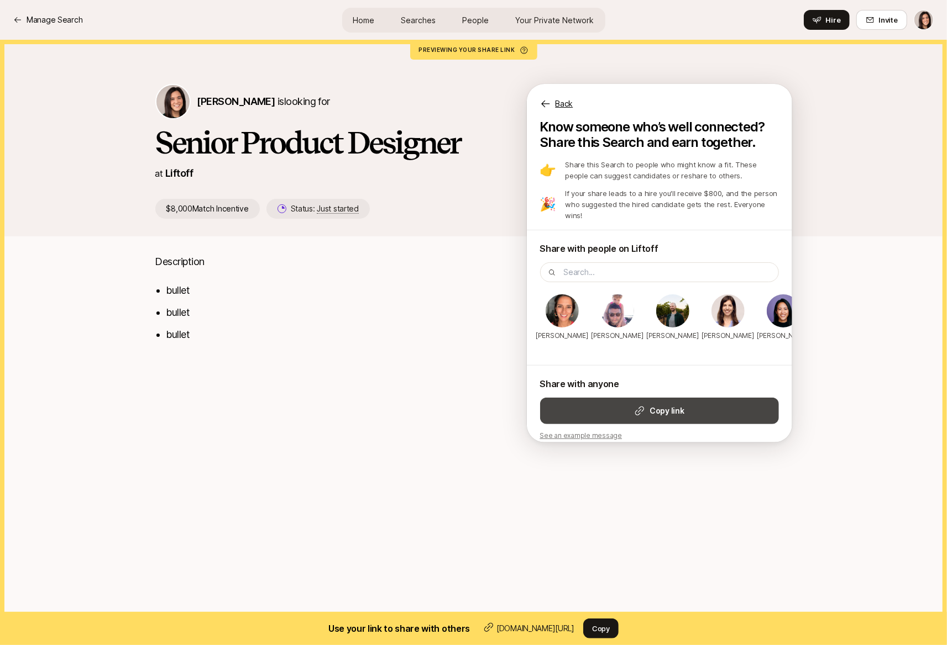
click at [634, 406] on icon at bounding box center [639, 411] width 11 height 11
click at [570, 104] on p "Back" at bounding box center [564, 103] width 18 height 13
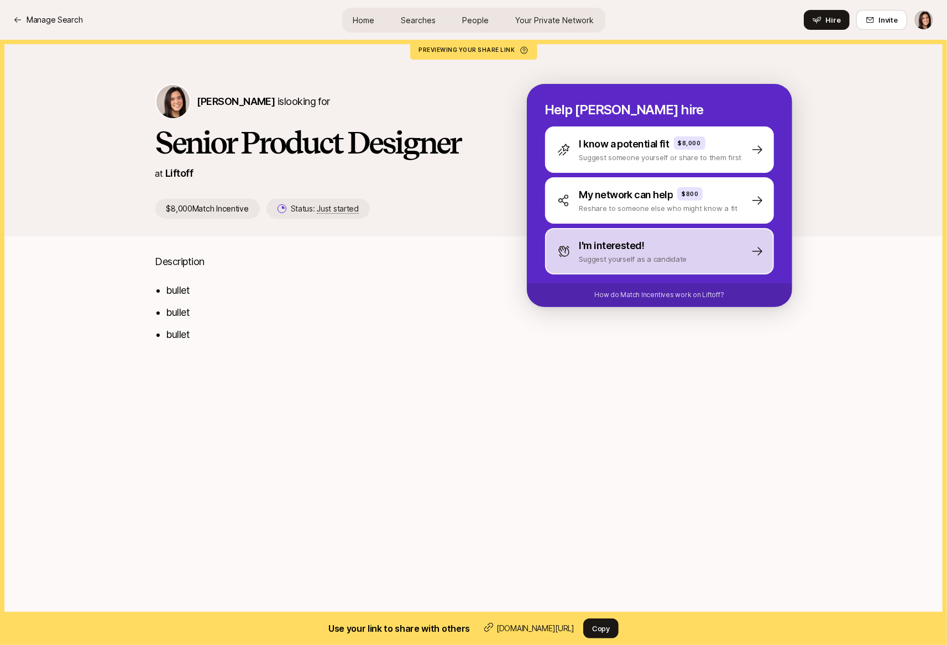
click at [583, 264] on p "Suggest yourself as a candidate" at bounding box center [633, 259] width 108 height 11
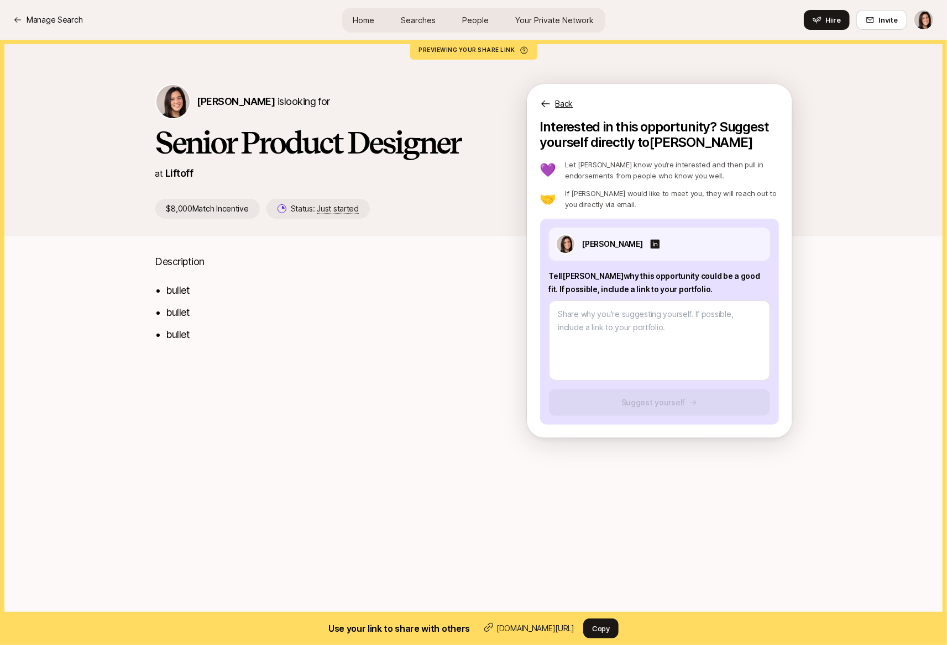
click at [559, 100] on p "Back" at bounding box center [564, 103] width 18 height 13
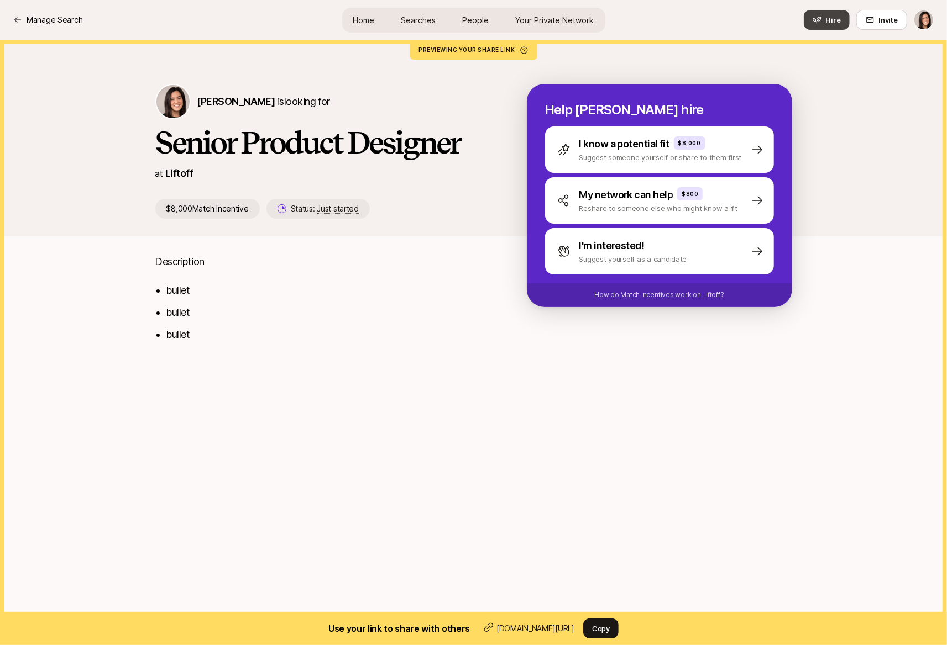
click at [821, 20] on icon at bounding box center [816, 19] width 9 height 9
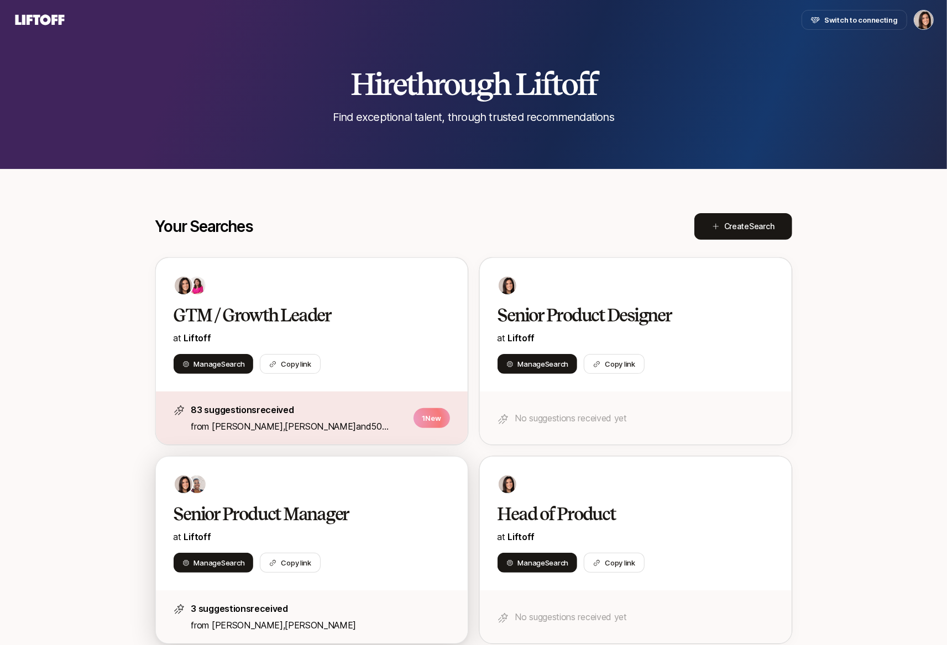
click at [341, 503] on h2 "Senior Product Manager" at bounding box center [300, 514] width 253 height 22
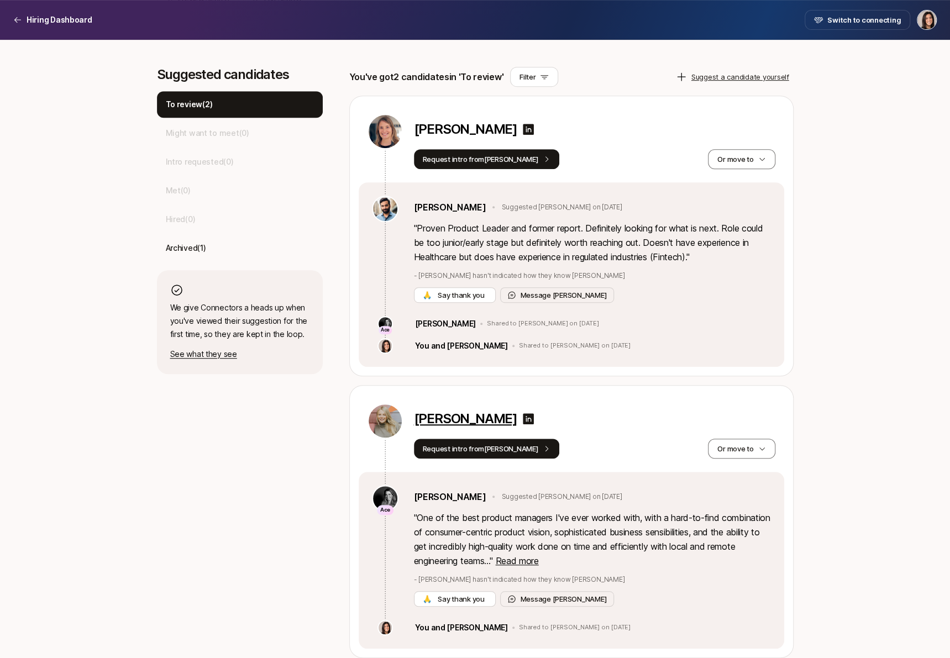
scroll to position [301, 0]
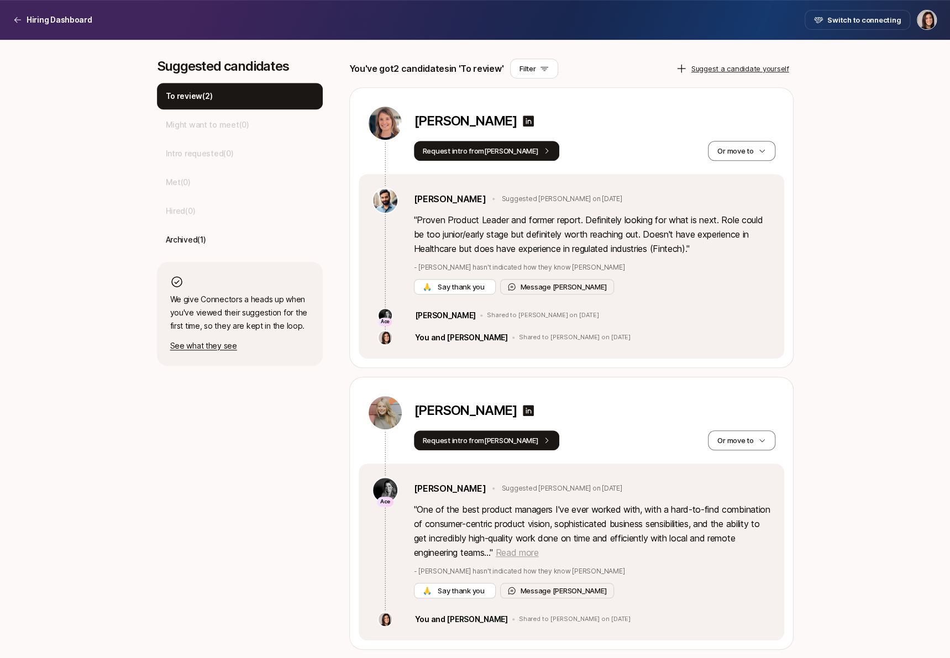
click at [538, 550] on span "Read more" at bounding box center [516, 552] width 43 height 11
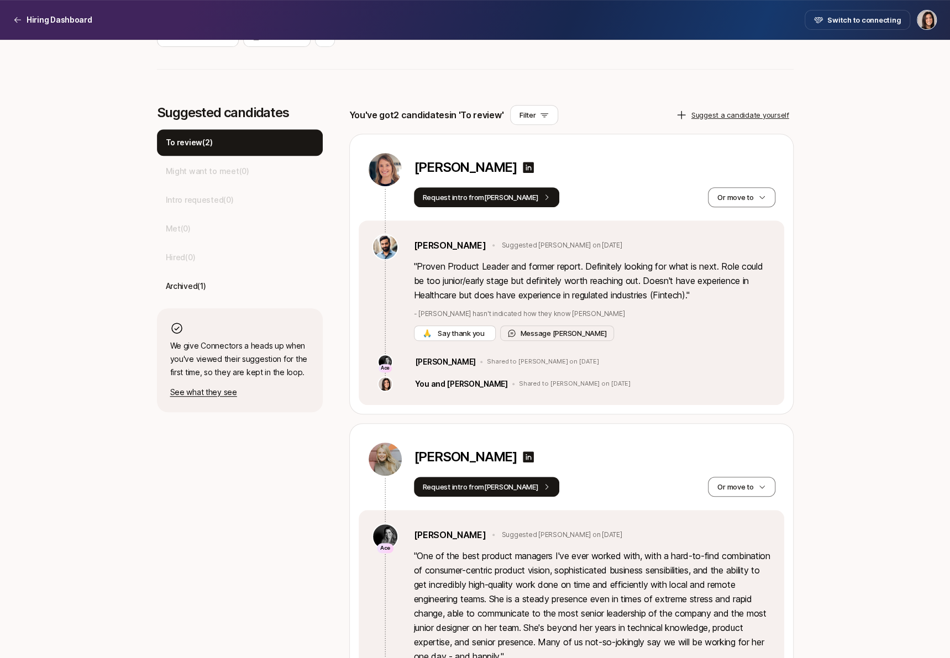
scroll to position [229, 0]
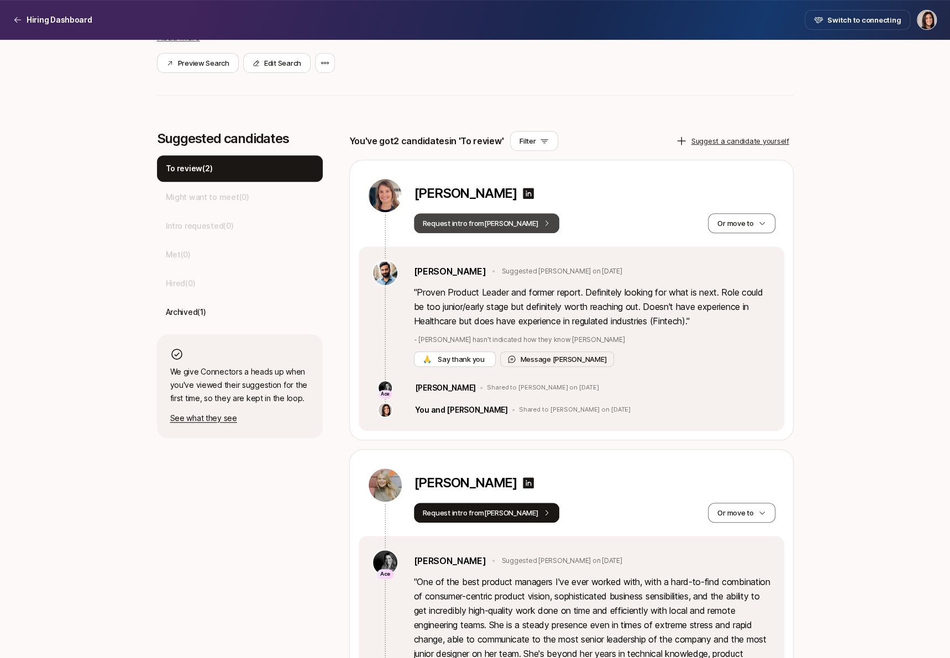
click at [502, 227] on button "Request intro from Frank" at bounding box center [487, 223] width 146 height 20
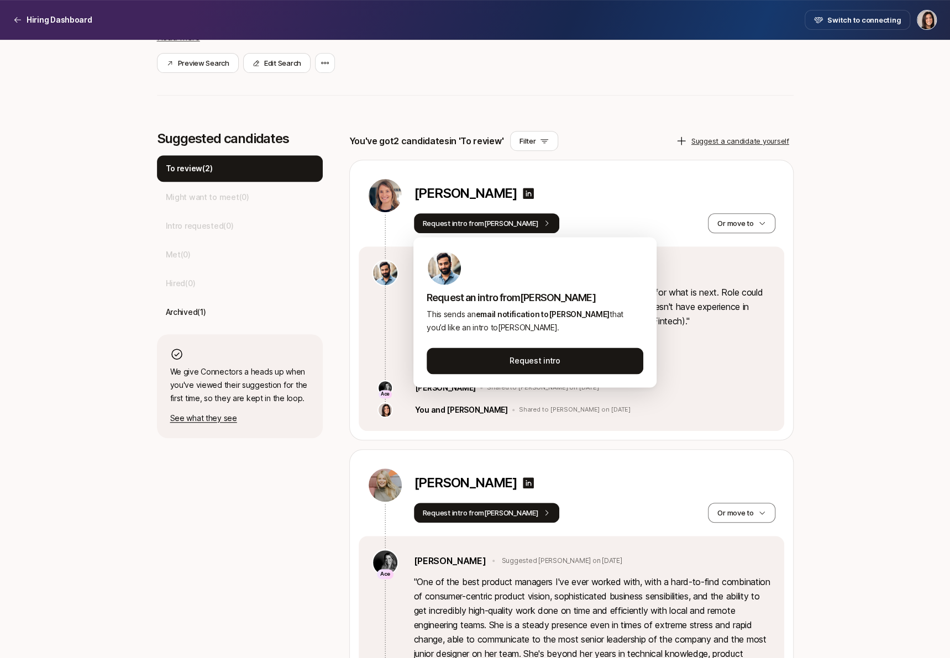
click at [682, 322] on p "" Proven Product Leader and former report. Definitely looking for what is next.…" at bounding box center [592, 306] width 357 height 43
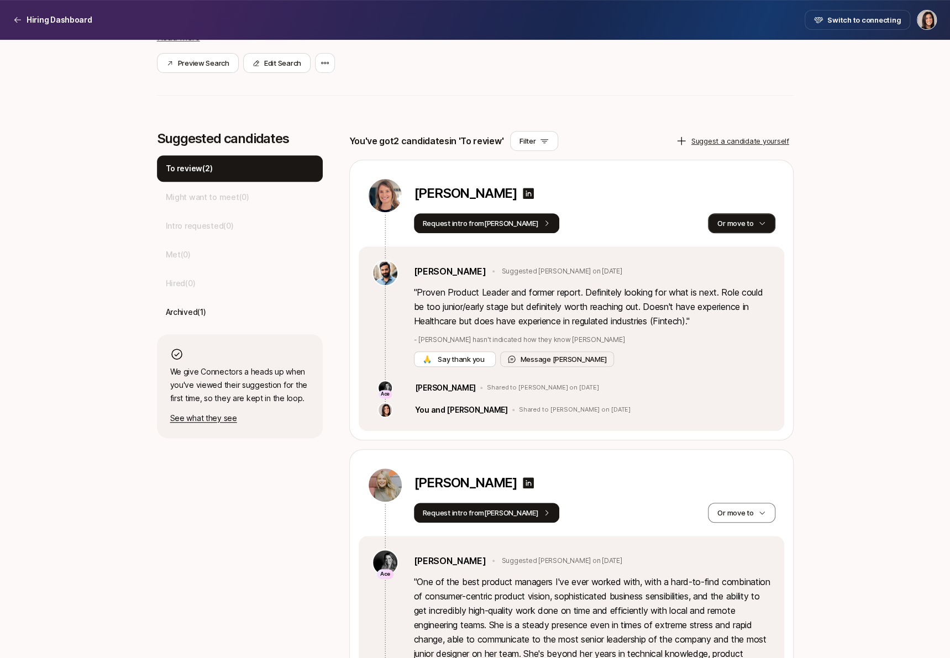
click at [768, 228] on button "Or move to" at bounding box center [741, 223] width 67 height 20
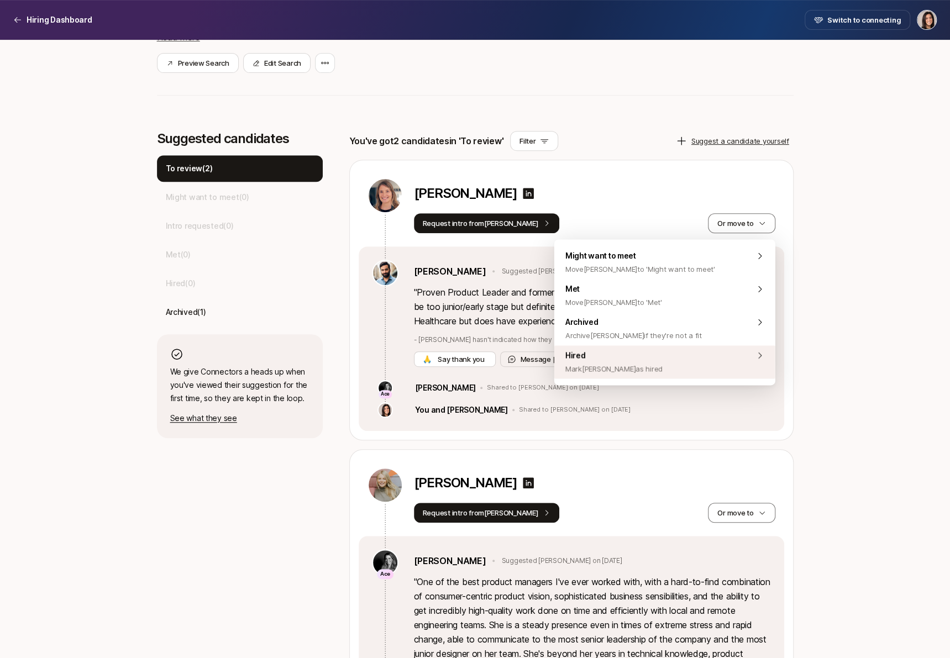
click at [686, 370] on div "Hired Mark Megan as hired" at bounding box center [664, 361] width 221 height 33
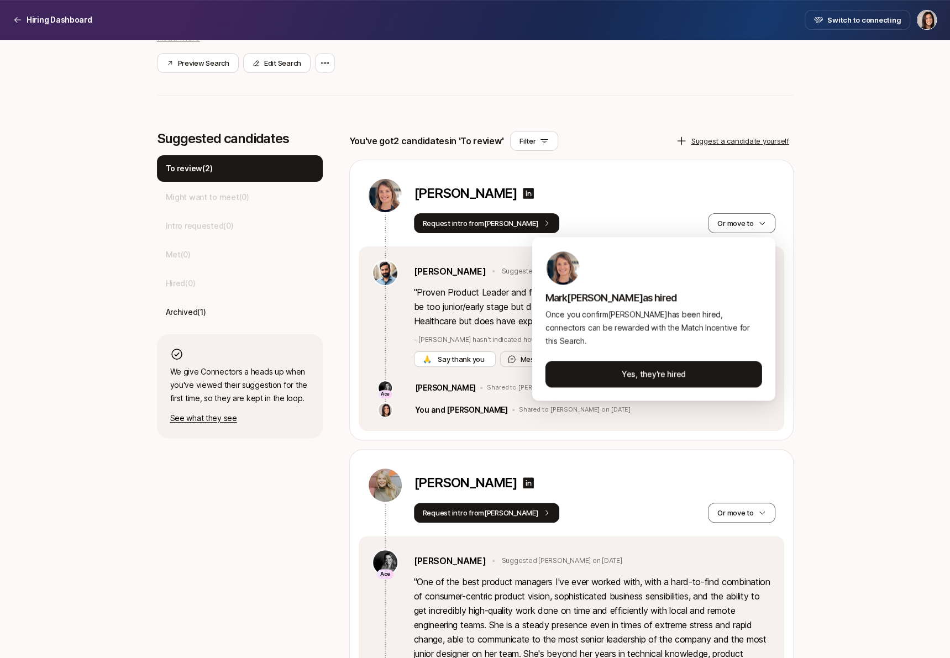
click at [819, 357] on html "Hiring Dashboard Hiring Dashboard Switch to connecting Senior Product Manager a…" at bounding box center [475, 100] width 950 height 658
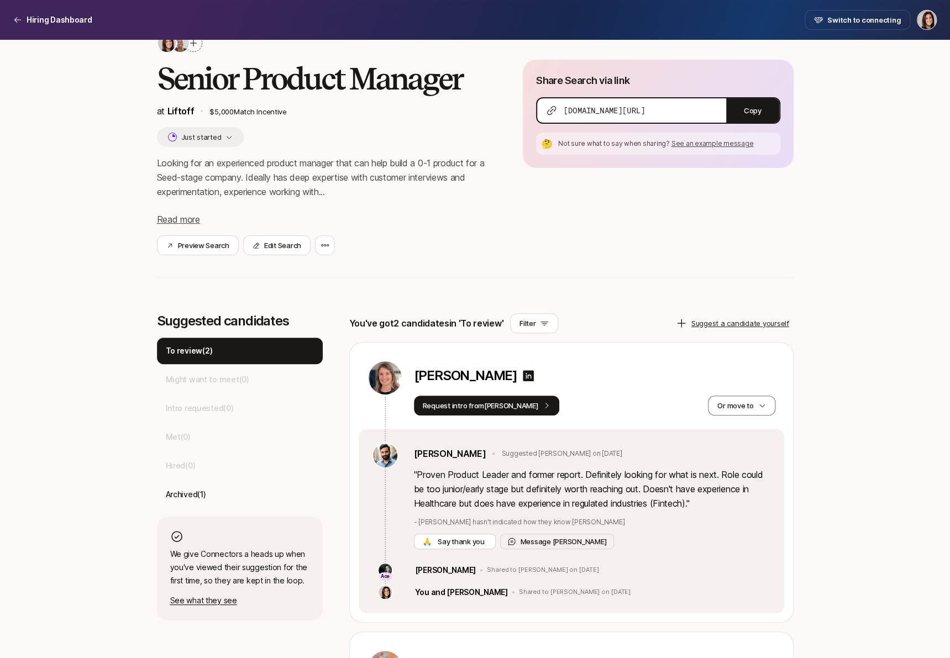
scroll to position [84, 0]
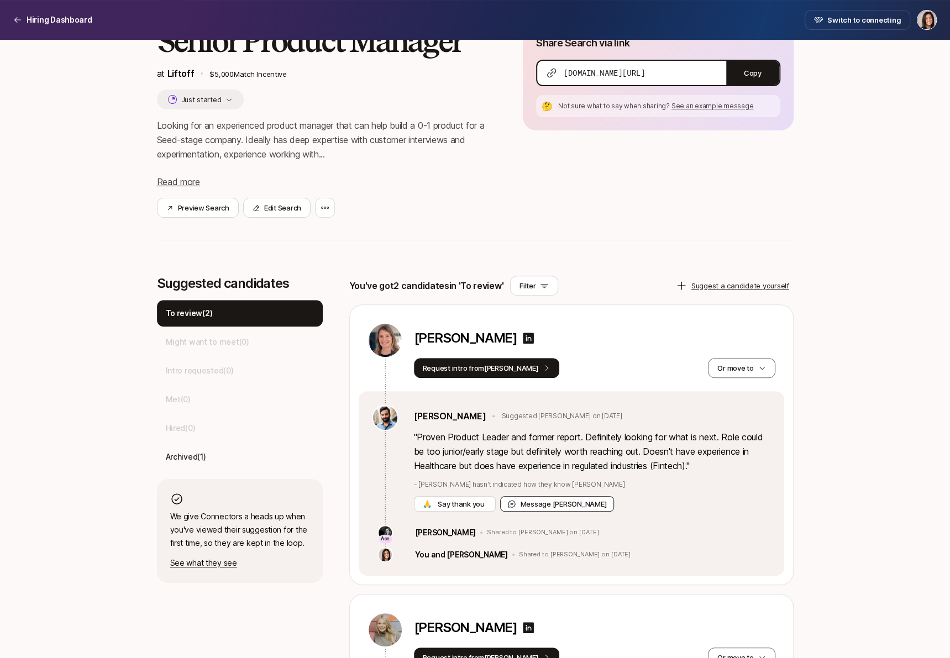
click at [534, 506] on button "Message Frank" at bounding box center [557, 503] width 114 height 15
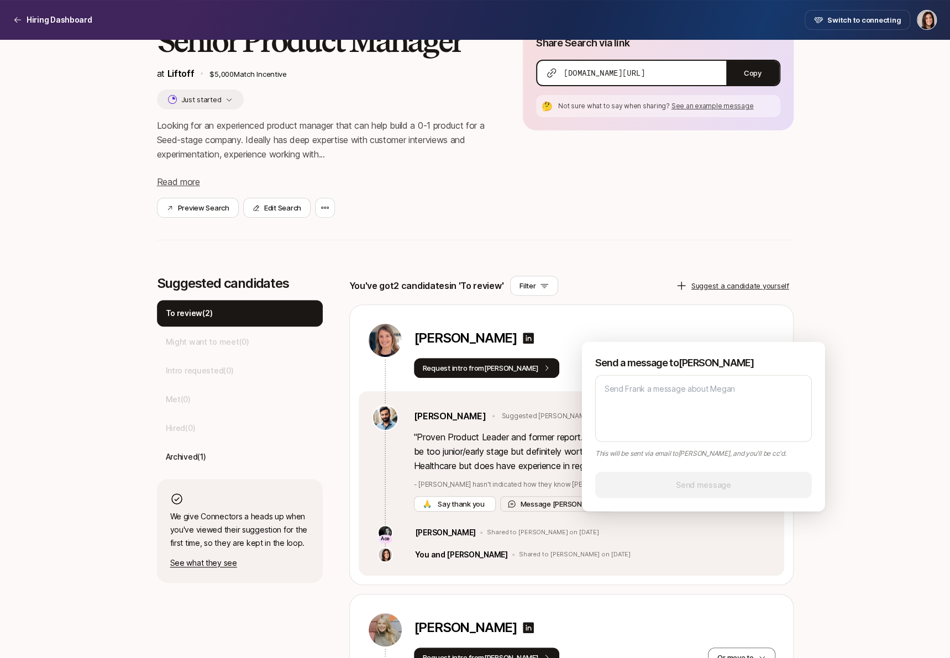
click at [637, 309] on div "Megan Hughes Request intro from Frank Or move to" at bounding box center [571, 348] width 425 height 86
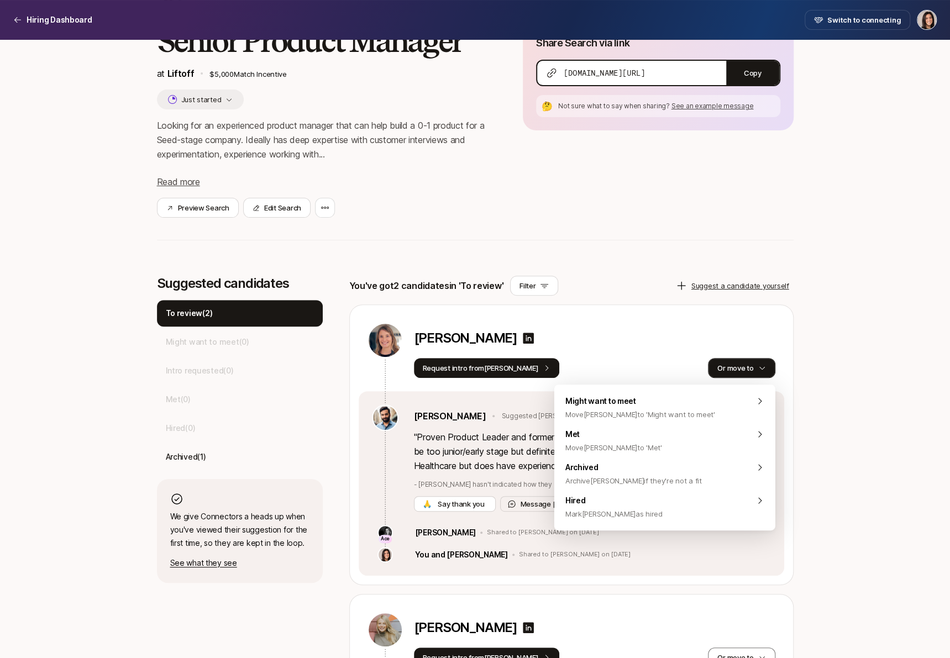
click at [726, 362] on button "Or move to" at bounding box center [741, 368] width 67 height 20
click at [701, 467] on div "Archived Archive Megan if they're not a fit" at bounding box center [664, 474] width 221 height 33
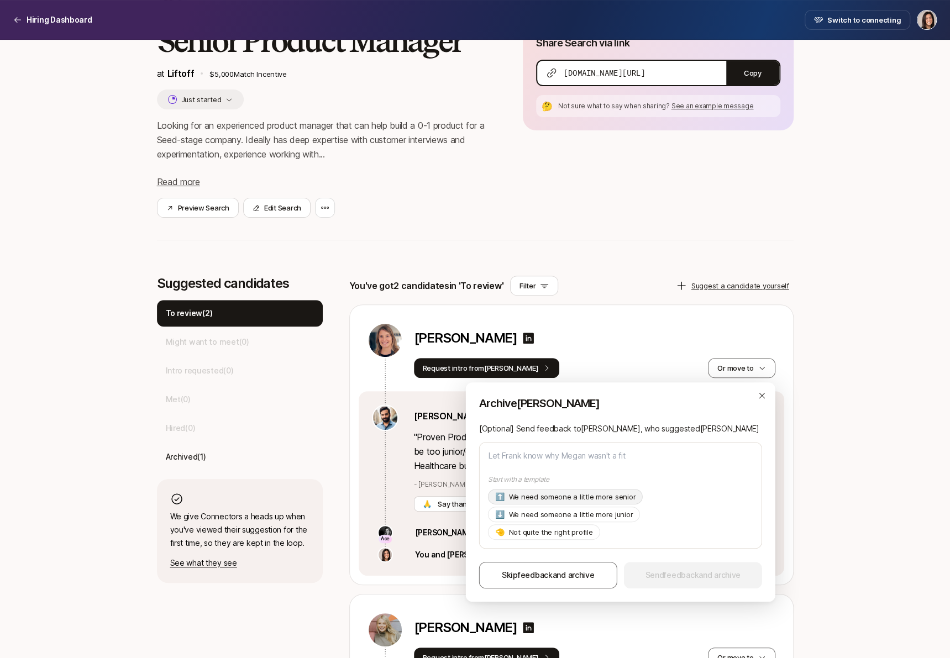
click at [615, 502] on p "We need someone a little more senior" at bounding box center [571, 496] width 127 height 11
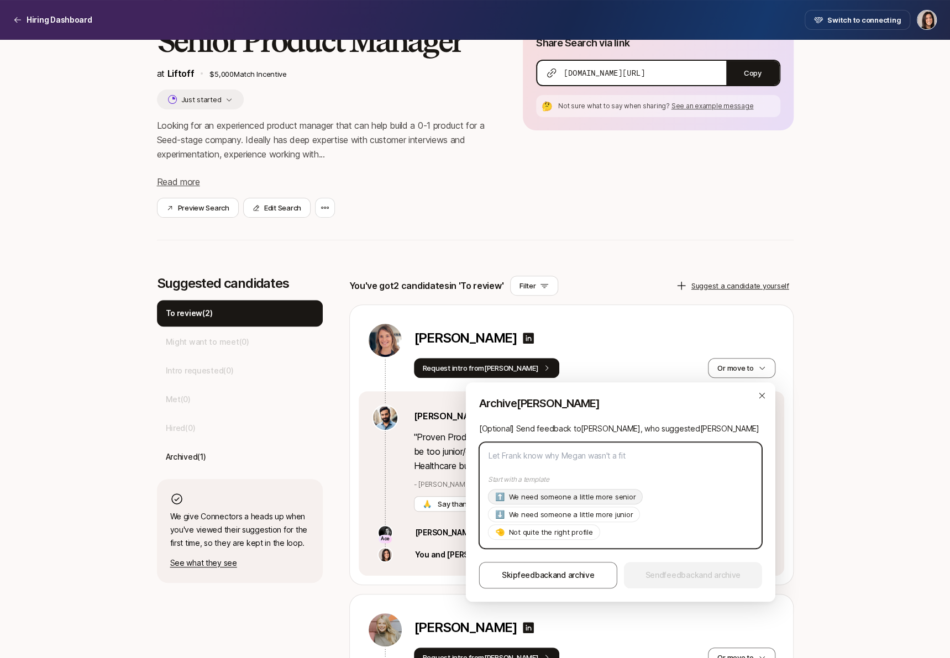
type textarea "x"
type textarea "Hi Frank, Thanks so much for suggesting Megan! As of now we're looking for a pr…"
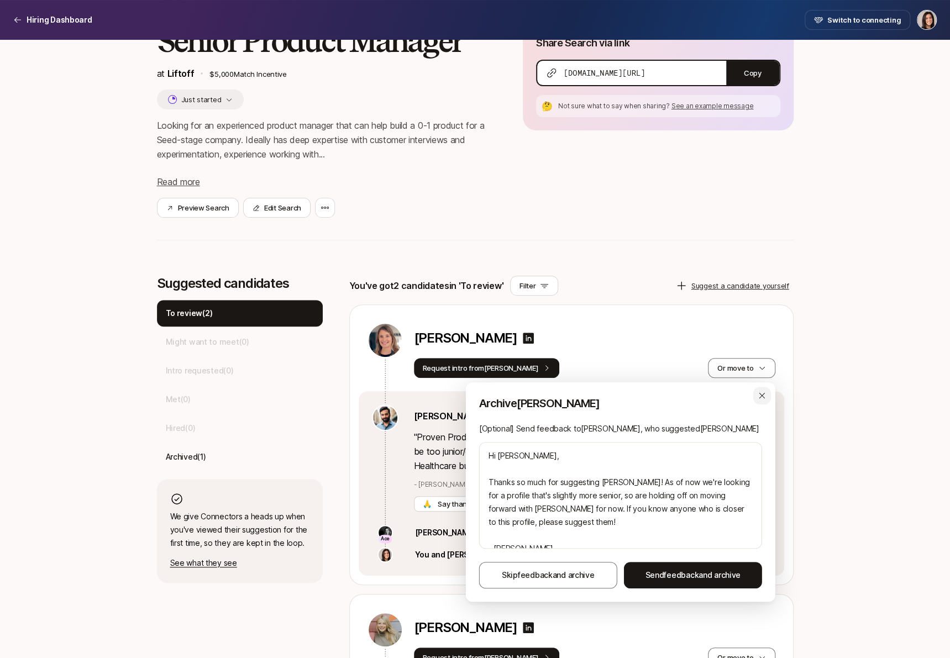
click at [759, 399] on icon "button" at bounding box center [762, 395] width 9 height 9
type textarea "x"
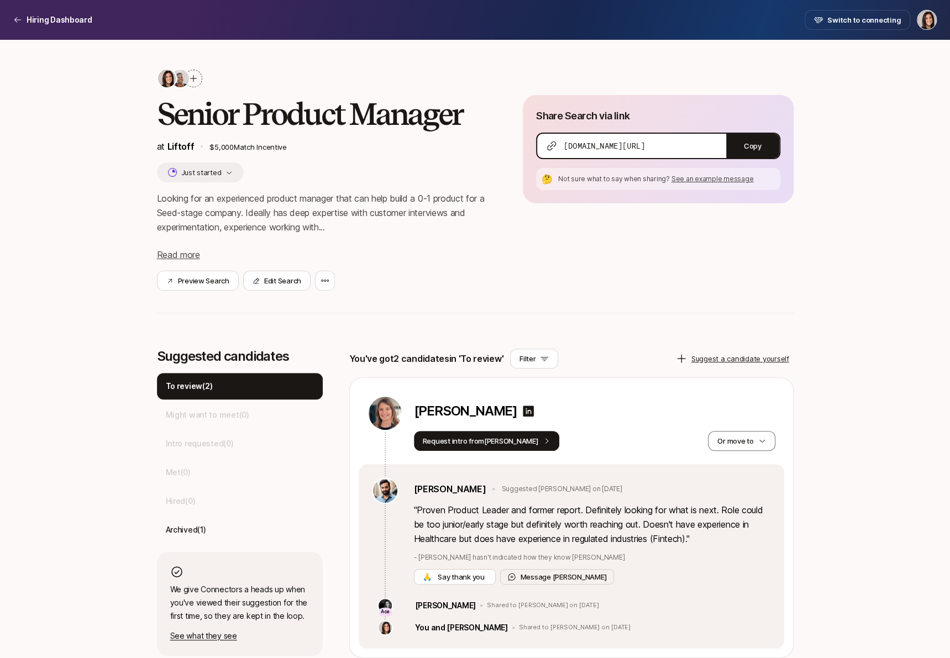
scroll to position [0, 0]
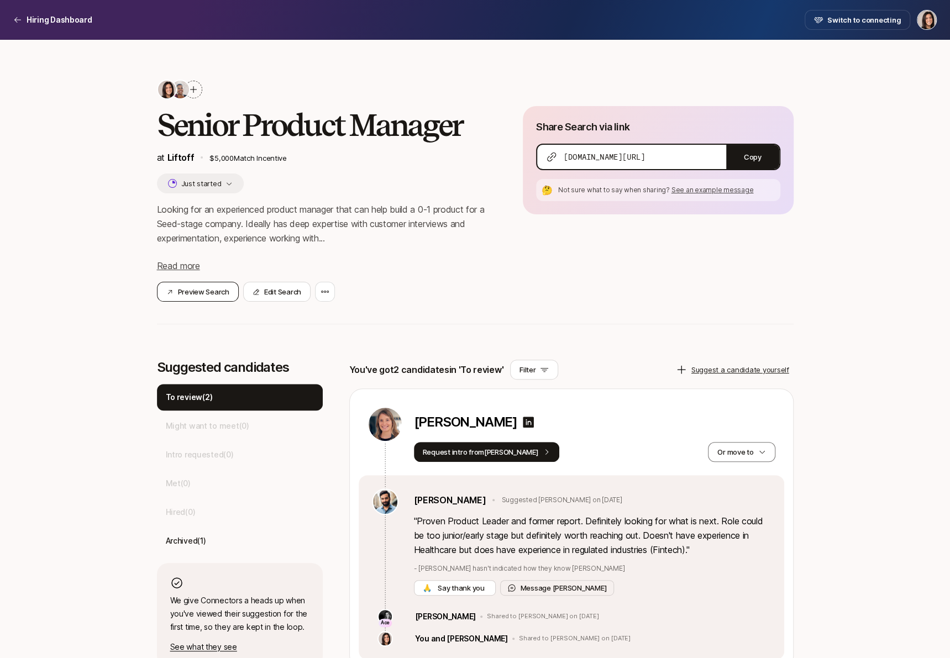
click at [193, 285] on button "Preview Search" at bounding box center [198, 292] width 82 height 20
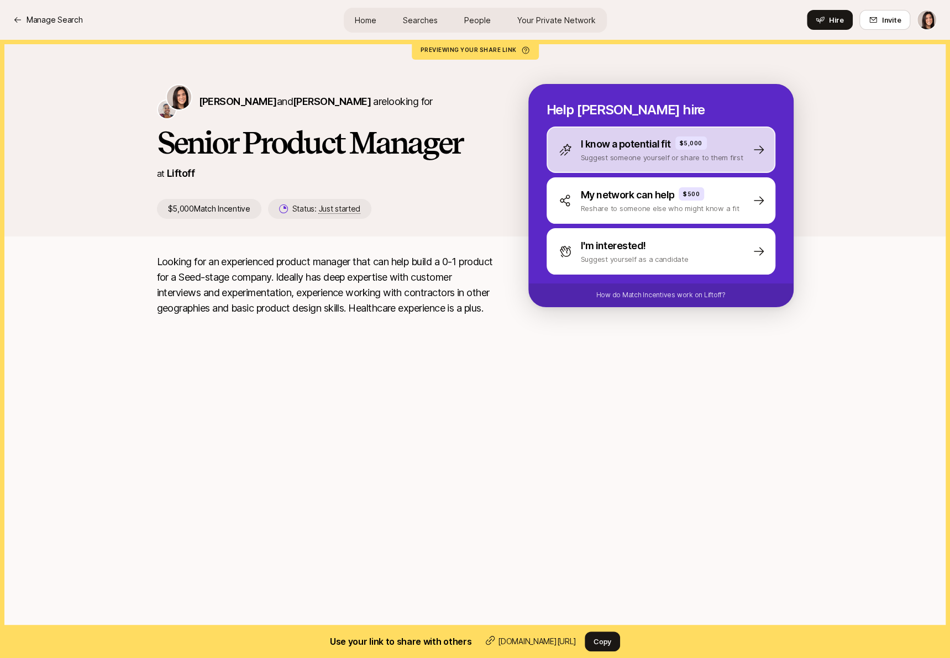
click at [597, 153] on p "Suggest someone yourself or share to them first" at bounding box center [662, 157] width 162 height 11
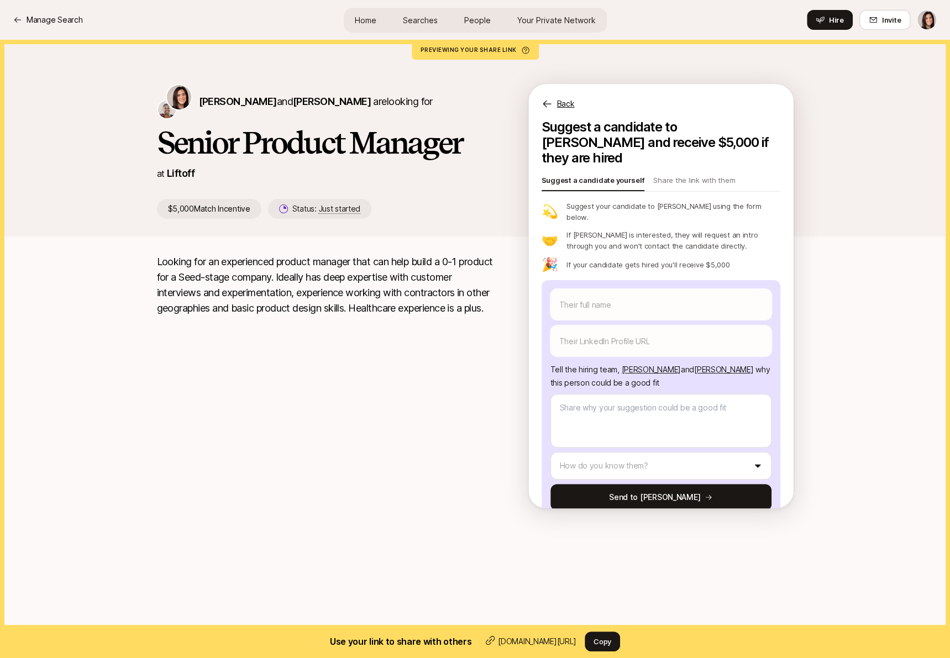
click at [564, 108] on p "Back" at bounding box center [566, 103] width 18 height 13
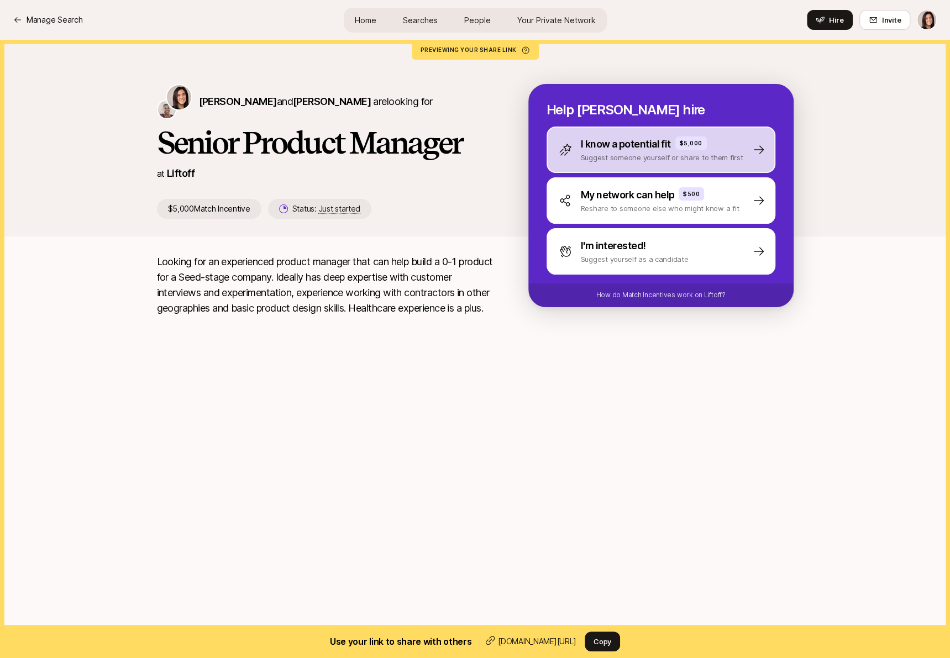
click at [617, 161] on p "Suggest someone yourself or share to them first" at bounding box center [662, 157] width 162 height 11
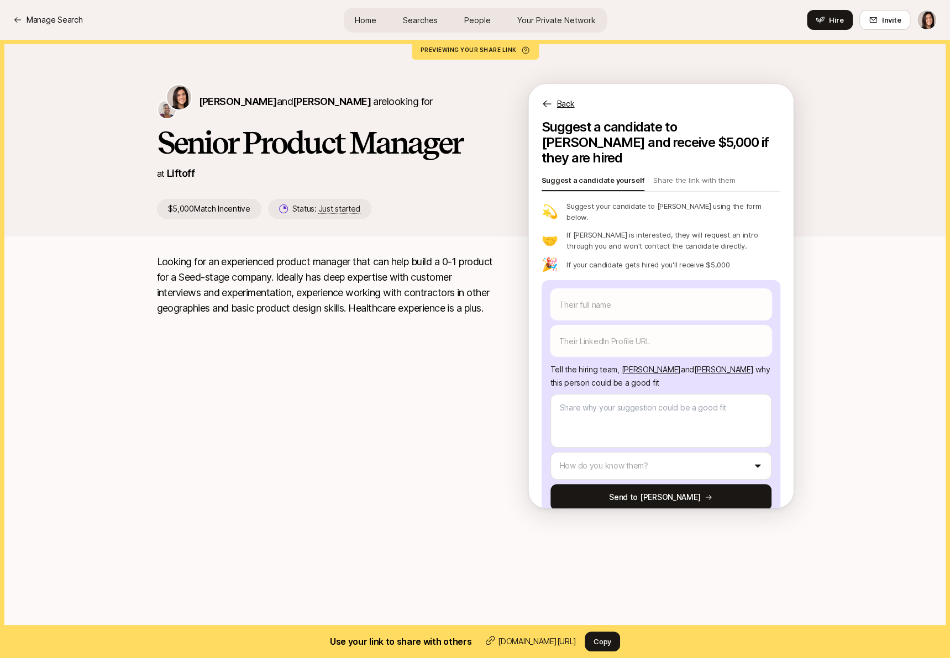
click at [569, 107] on p "Back" at bounding box center [566, 103] width 18 height 13
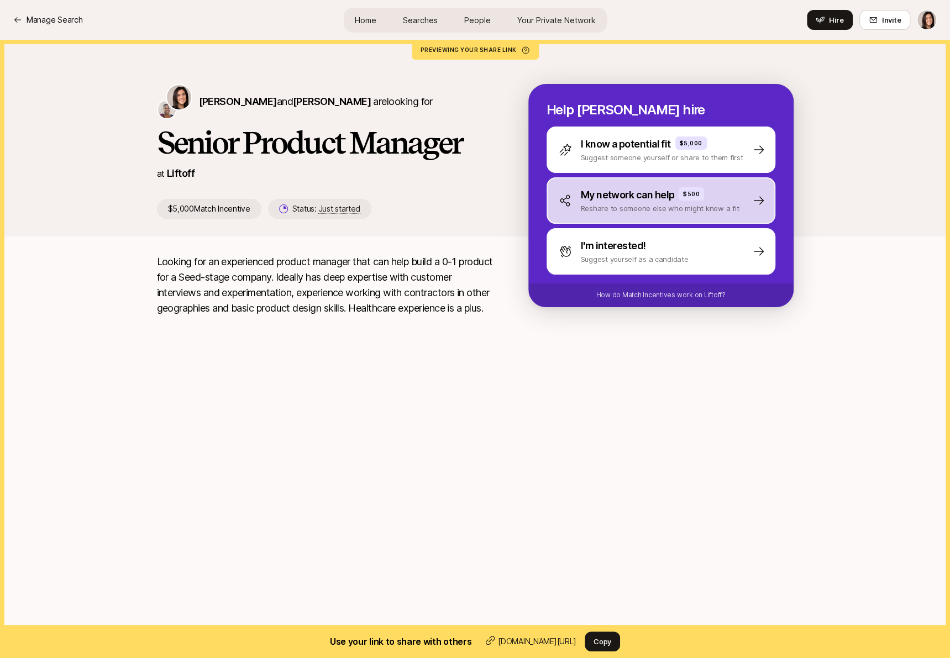
click at [595, 192] on p "My network can help" at bounding box center [628, 194] width 94 height 15
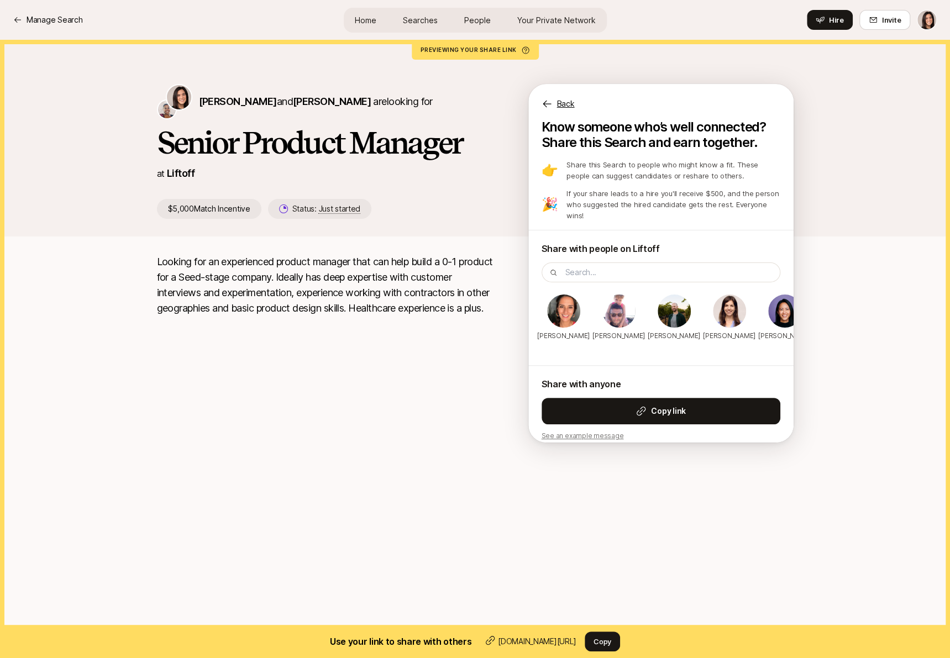
click at [562, 99] on p "Back" at bounding box center [566, 103] width 18 height 13
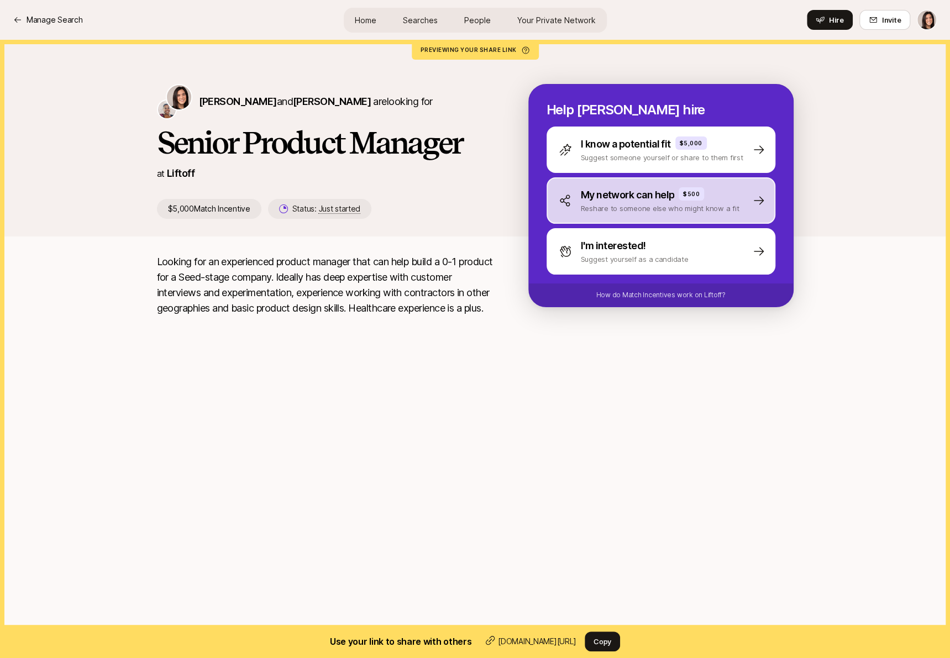
click at [617, 217] on div "My network can help $500 Reshare to someone else who might know a fit" at bounding box center [660, 200] width 229 height 46
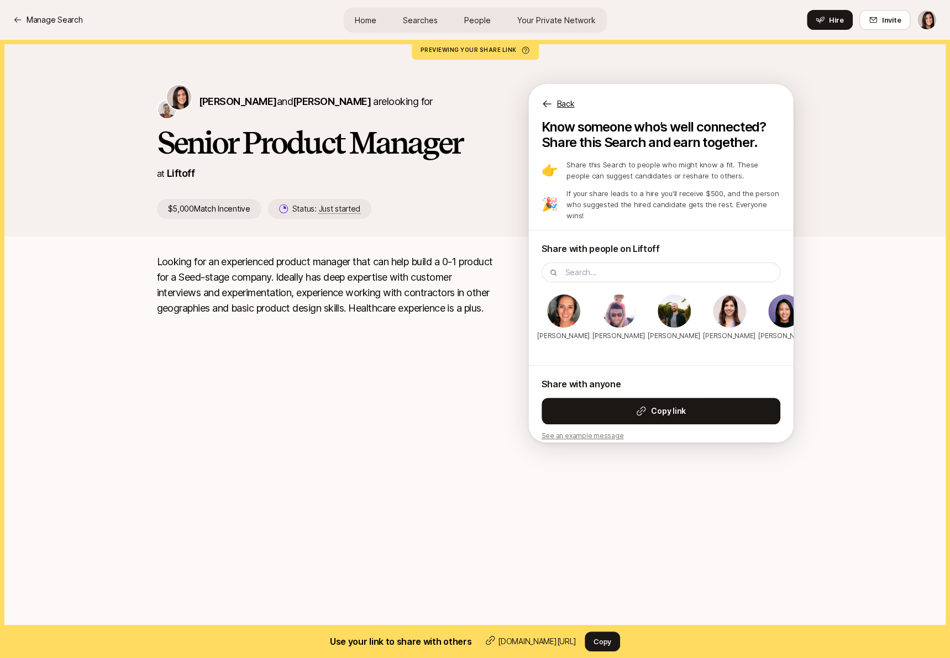
click at [567, 95] on div "Back" at bounding box center [660, 97] width 265 height 27
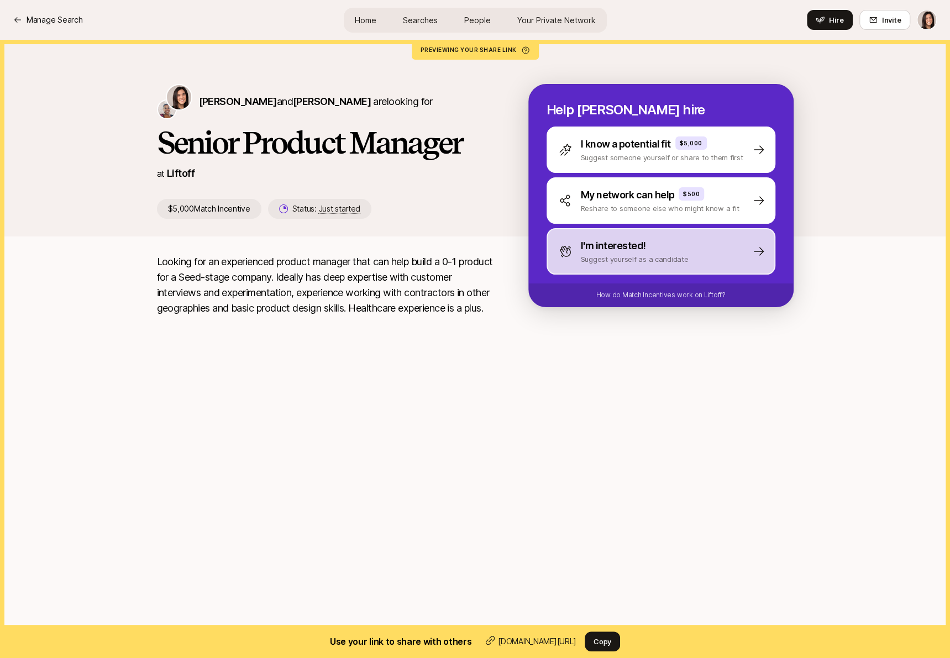
click at [599, 265] on div "I'm interested! Suggest yourself as a candidate" at bounding box center [660, 251] width 229 height 46
type textarea "x"
